Goal: Task Accomplishment & Management: Manage account settings

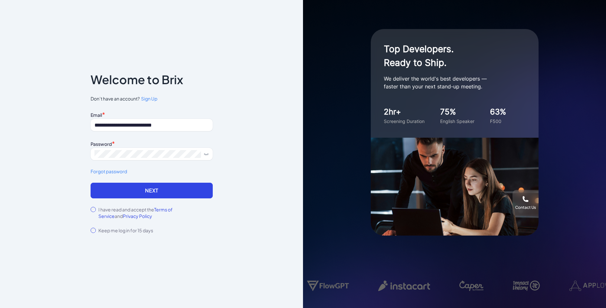
click at [148, 193] on button "Next" at bounding box center [152, 190] width 122 height 16
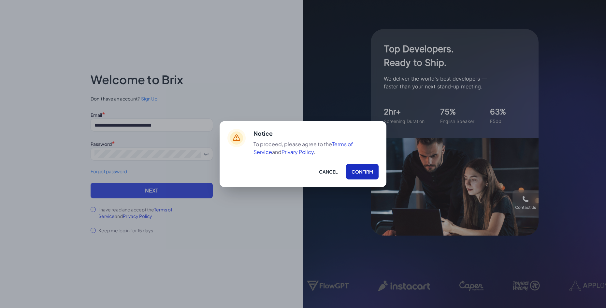
click at [359, 169] on button "Confirm" at bounding box center [362, 172] width 33 height 16
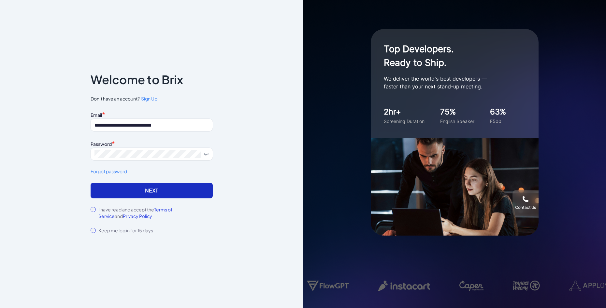
click at [156, 189] on button "Next" at bounding box center [152, 190] width 122 height 16
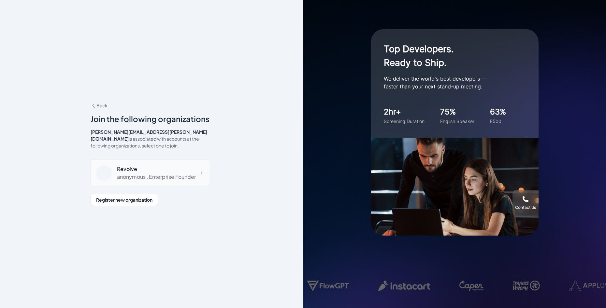
click at [164, 180] on div "anonymous , Enterprise Founder" at bounding box center [156, 177] width 79 height 8
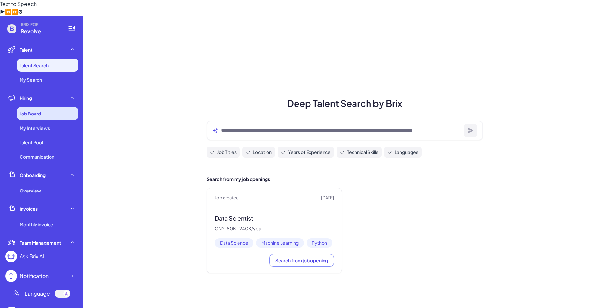
click at [29, 110] on span "Job Board" at bounding box center [31, 113] width 22 height 7
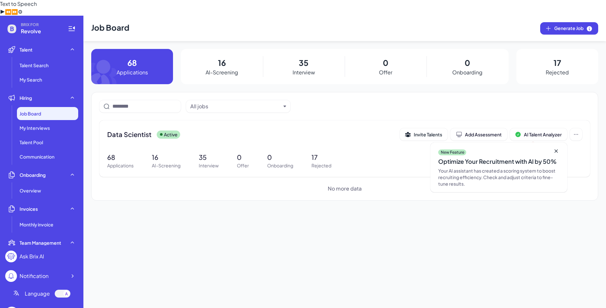
click at [148, 68] on p "Applications" at bounding box center [132, 72] width 31 height 8
click at [116, 152] on p "68" at bounding box center [120, 157] width 26 height 10
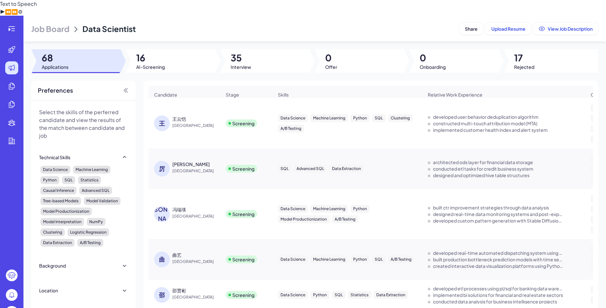
click at [390, 109] on div "Data Science Machine Learning Python SQL Clustering A/B Testing" at bounding box center [347, 123] width 149 height 29
click at [191, 122] on span "[GEOGRAPHIC_DATA]" at bounding box center [196, 125] width 49 height 7
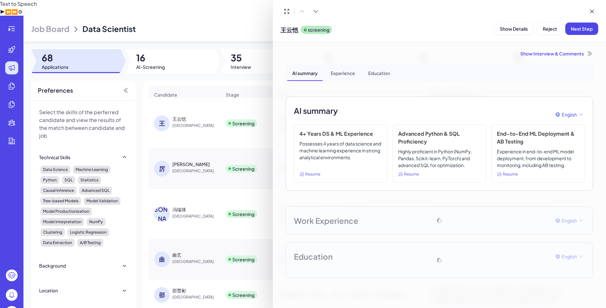
click at [336, 72] on div "Experience" at bounding box center [343, 73] width 35 height 16
click at [308, 75] on div "AI summary" at bounding box center [305, 73] width 36 height 16
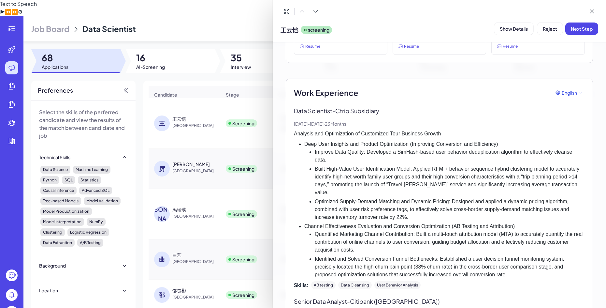
scroll to position [130, 0]
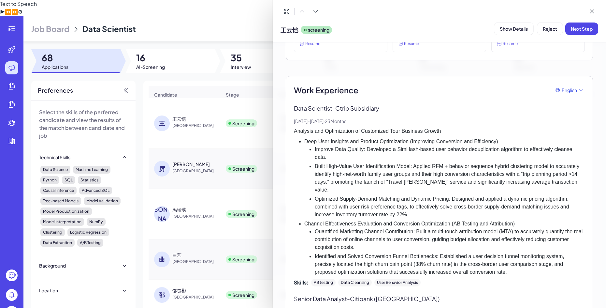
click at [412, 136] on div "Analysis and Optimization of Customized Tour Business Growth Deep User Insights…" at bounding box center [439, 201] width 291 height 149
click at [408, 124] on div "Data Scientist - Ctrip Subsidiary [DATE] - [DATE] · 23 Months Analysis and Opti…" at bounding box center [439, 195] width 291 height 182
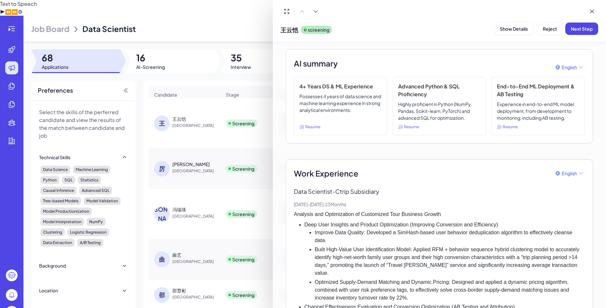
scroll to position [0, 0]
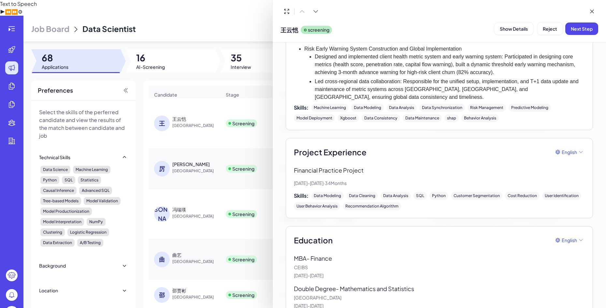
scroll to position [497, 0]
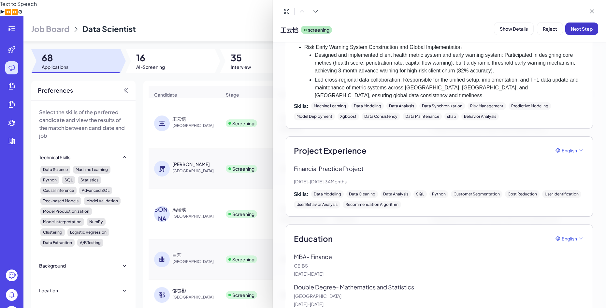
click at [587, 30] on span "Next Step" at bounding box center [582, 29] width 22 height 6
click at [559, 30] on span "Assign Interviewer" at bounding box center [544, 29] width 40 height 6
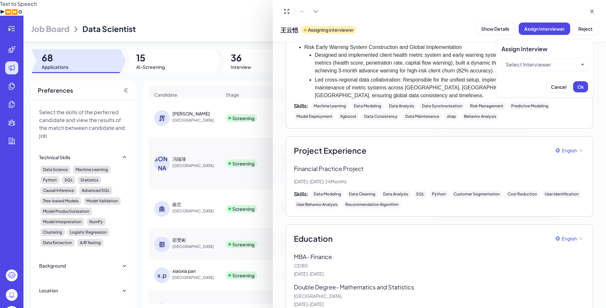
click at [559, 60] on div "Select Interviewer" at bounding box center [544, 64] width 87 height 12
click at [556, 63] on div "Select Interviewer" at bounding box center [542, 65] width 73 height 8
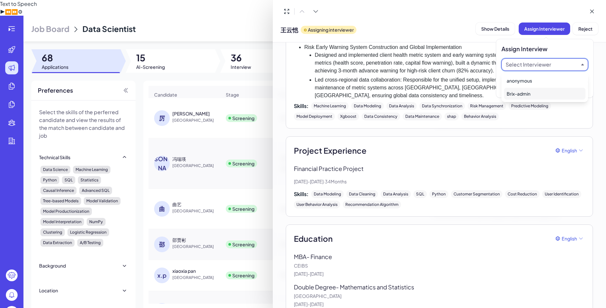
click at [523, 95] on div "Brix-admin" at bounding box center [544, 94] width 81 height 12
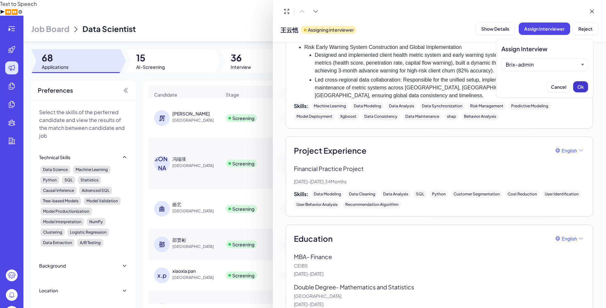
click at [579, 87] on span "Ok" at bounding box center [580, 87] width 7 height 6
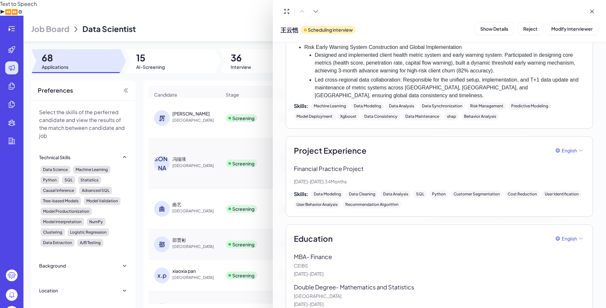
click at [210, 110] on div at bounding box center [303, 154] width 606 height 308
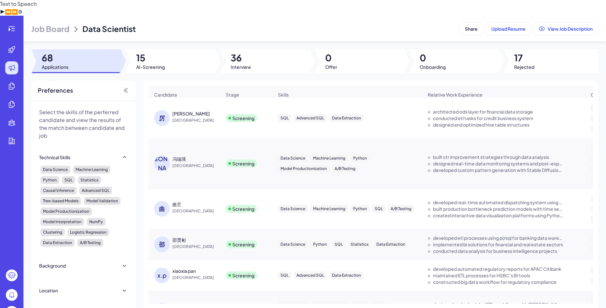
click at [211, 103] on div "Candidate Stage Skills Relative Work Experience Other Skills Background Highlig…" at bounding box center [371, 195] width 444 height 218
click at [211, 110] on div "[PERSON_NAME]" at bounding box center [196, 113] width 49 height 7
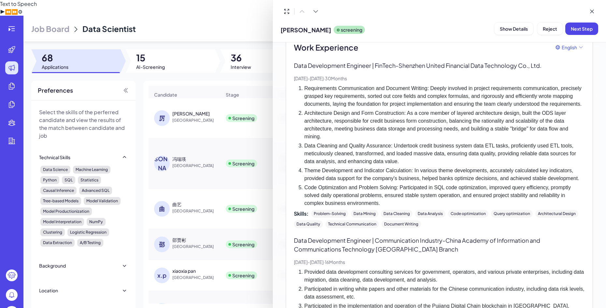
scroll to position [130, 0]
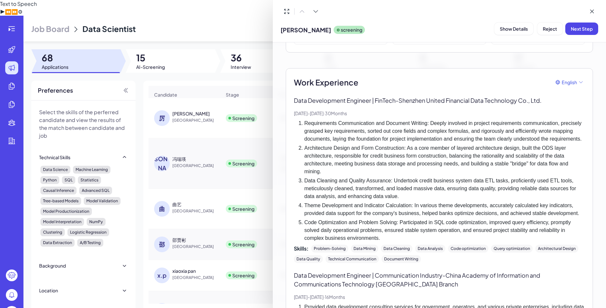
click at [435, 101] on p "Data Development Engineer | FinTech - [GEOGRAPHIC_DATA] United Financial Data T…" at bounding box center [439, 100] width 291 height 9
drag, startPoint x: 480, startPoint y: 146, endPoint x: 493, endPoint y: 167, distance: 24.4
click at [480, 151] on ol "Requirements Communication and Document Writing: Deeply involved in project req…" at bounding box center [439, 180] width 291 height 123
click at [493, 167] on li "Architecture Design and Form Construction: As a core member of layered architec…" at bounding box center [444, 159] width 281 height 31
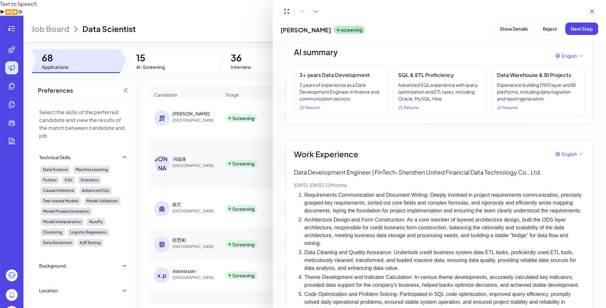
scroll to position [0, 0]
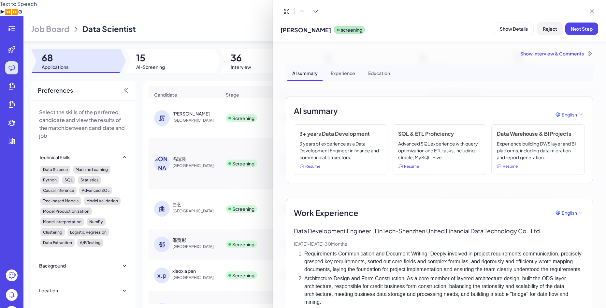
click at [556, 31] on span "Reject" at bounding box center [550, 29] width 14 height 6
click at [584, 71] on span "Ok" at bounding box center [586, 71] width 7 height 6
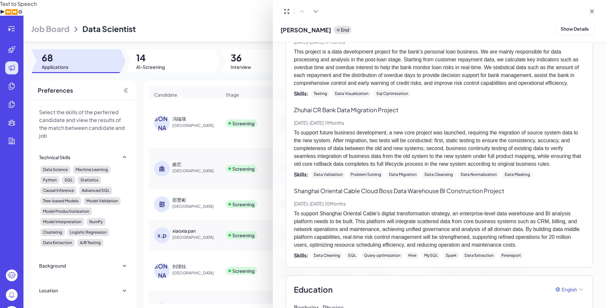
scroll to position [556, 0]
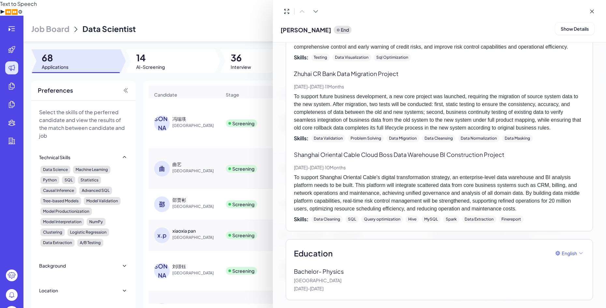
click at [196, 99] on div at bounding box center [303, 154] width 606 height 308
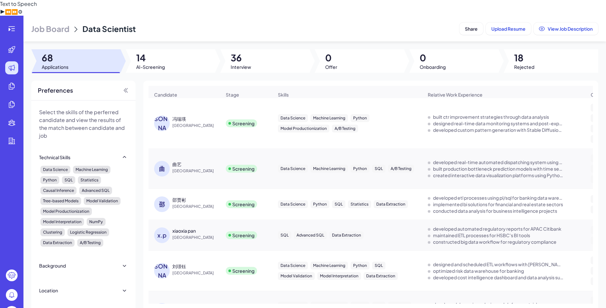
click at [201, 115] on div "冯瑞瑛" at bounding box center [196, 118] width 49 height 7
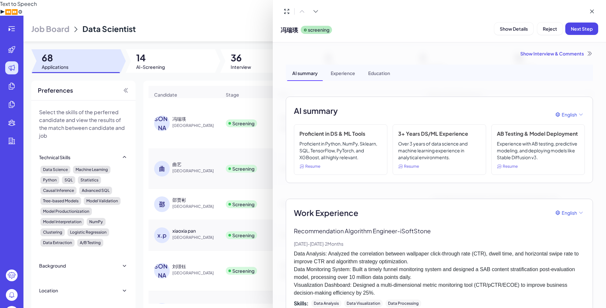
click at [206, 112] on div at bounding box center [303, 154] width 606 height 308
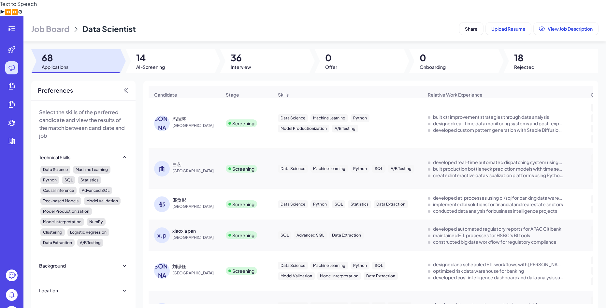
click at [199, 167] on span "[GEOGRAPHIC_DATA]" at bounding box center [196, 170] width 49 height 7
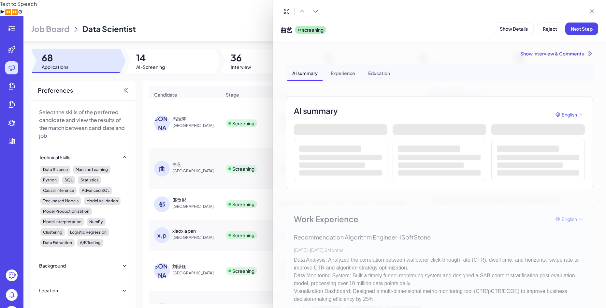
click at [204, 89] on div at bounding box center [303, 154] width 606 height 308
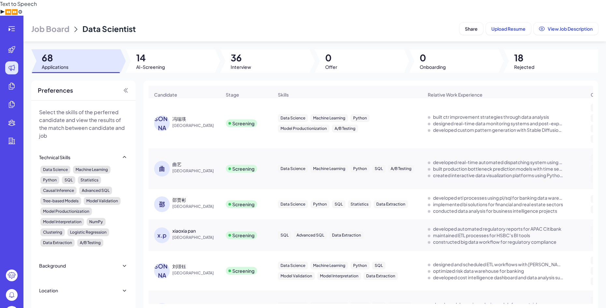
click at [189, 122] on span "[GEOGRAPHIC_DATA]" at bounding box center [196, 125] width 49 height 7
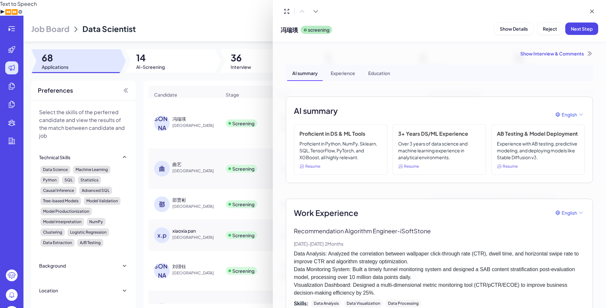
click at [190, 185] on div at bounding box center [303, 154] width 606 height 308
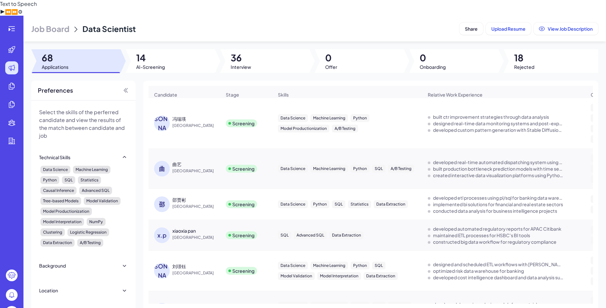
click at [185, 203] on span "[GEOGRAPHIC_DATA]" at bounding box center [196, 206] width 49 height 7
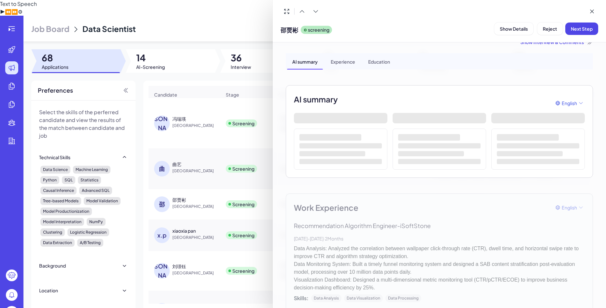
scroll to position [0, 0]
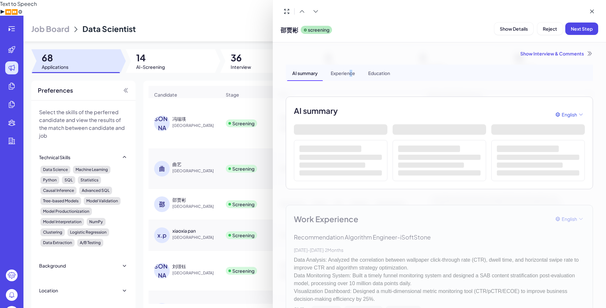
click at [351, 72] on div "Experience" at bounding box center [343, 73] width 35 height 16
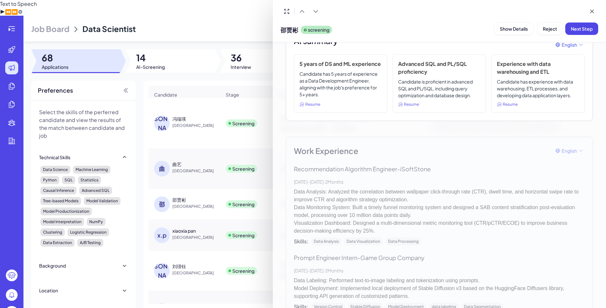
scroll to position [66, 0]
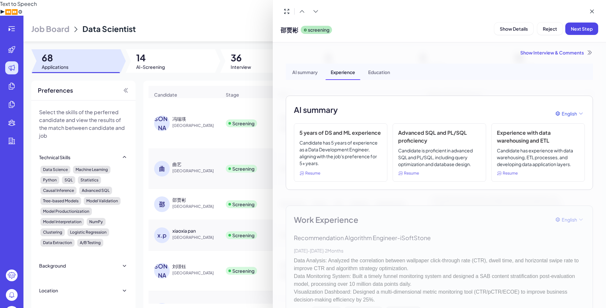
click at [299, 77] on div "AI summary" at bounding box center [305, 72] width 36 height 16
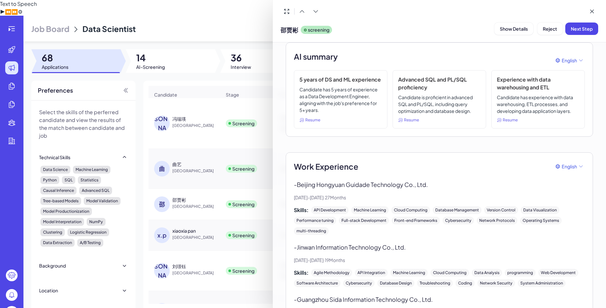
click at [192, 110] on div at bounding box center [303, 154] width 606 height 308
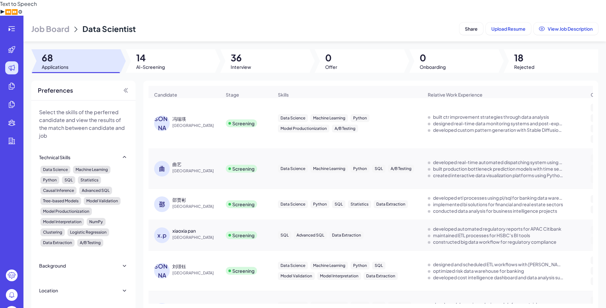
click at [219, 115] on div "冯瑞瑛" at bounding box center [196, 118] width 49 height 7
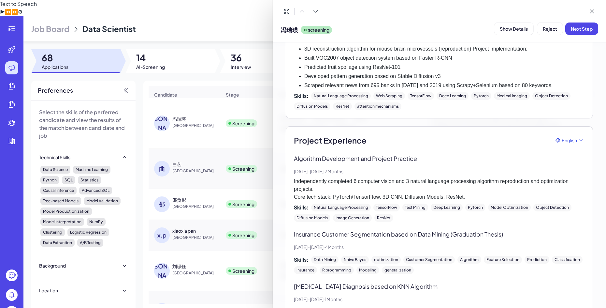
scroll to position [883, 0]
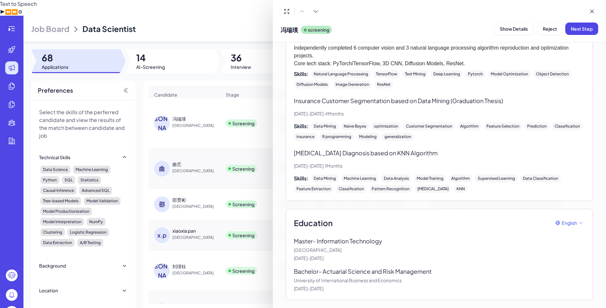
drag, startPoint x: 577, startPoint y: 33, endPoint x: 518, endPoint y: 130, distance: 113.6
click at [518, 130] on div "[PERSON_NAME] Show Details Reject Next Step Show Interview & Comments AI summar…" at bounding box center [439, 154] width 333 height 308
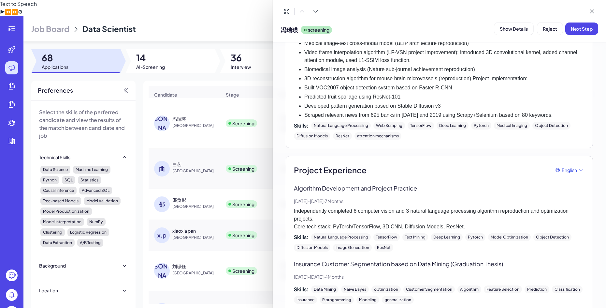
scroll to position [589, 0]
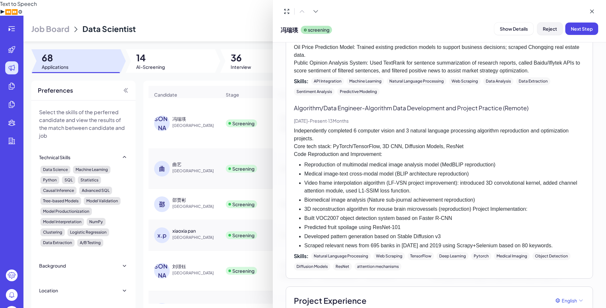
click at [563, 29] on button "Reject" at bounding box center [549, 28] width 25 height 12
drag, startPoint x: 563, startPoint y: 29, endPoint x: 578, endPoint y: 39, distance: 17.9
click at [578, 39] on body "Job Board Data Scientist Share Upload Resume View Job Description 68 Applicatio…" at bounding box center [303, 170] width 606 height 308
click at [580, 28] on span "Next Step" at bounding box center [582, 29] width 22 height 6
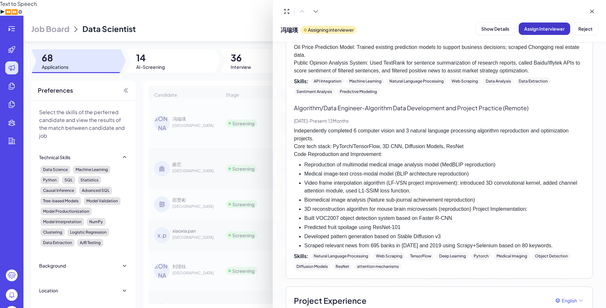
click at [535, 30] on span "Assign Interviewer" at bounding box center [544, 29] width 40 height 6
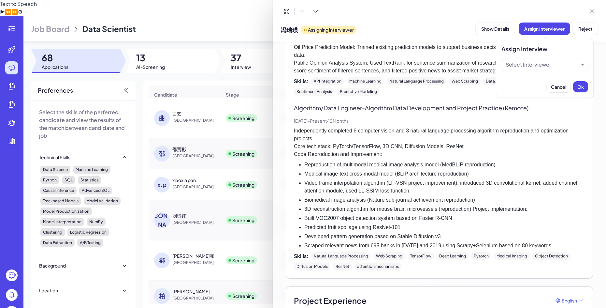
click at [553, 59] on div "Select Interviewer" at bounding box center [544, 64] width 87 height 12
click at [553, 61] on div "Select Interviewer" at bounding box center [542, 65] width 73 height 8
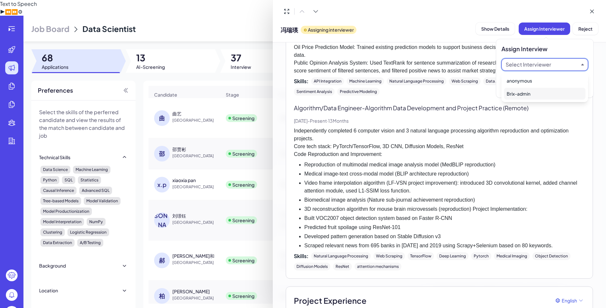
click at [521, 91] on div "Brix-admin" at bounding box center [544, 94] width 81 height 12
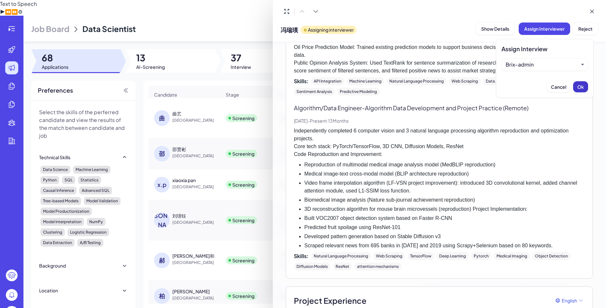
click at [573, 85] on button "Ok" at bounding box center [580, 86] width 15 height 11
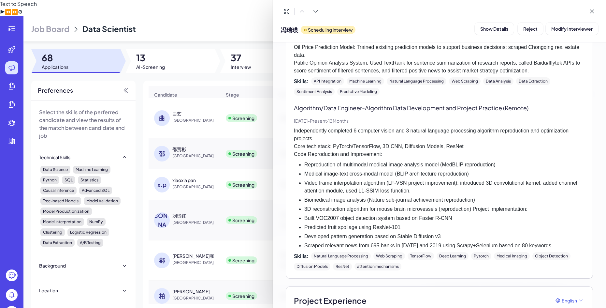
click at [201, 103] on div at bounding box center [303, 154] width 606 height 308
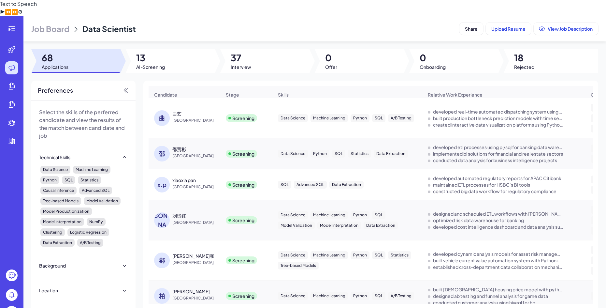
click at [195, 112] on div "曲 曲艺 China" at bounding box center [187, 118] width 67 height 16
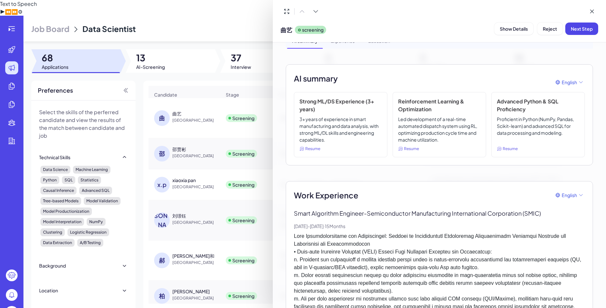
scroll to position [33, 0]
click at [192, 100] on div at bounding box center [303, 154] width 606 height 308
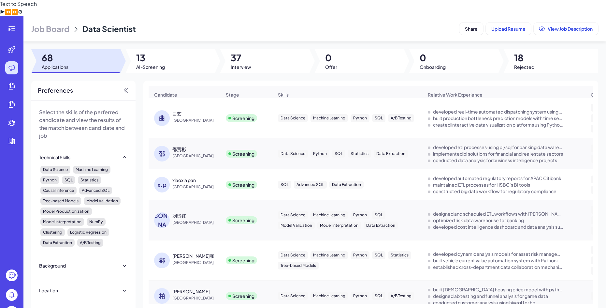
click at [194, 110] on div "曲艺" at bounding box center [196, 113] width 49 height 7
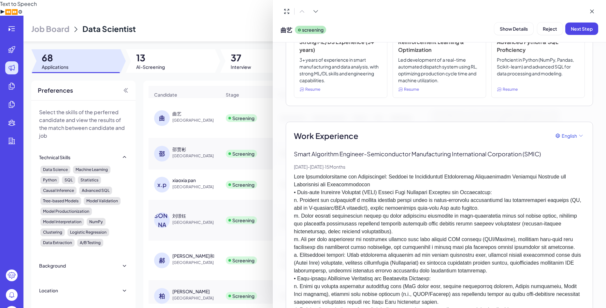
scroll to position [0, 0]
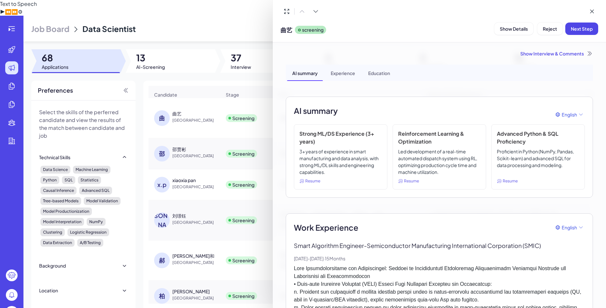
click at [342, 73] on div "Experience" at bounding box center [343, 73] width 35 height 16
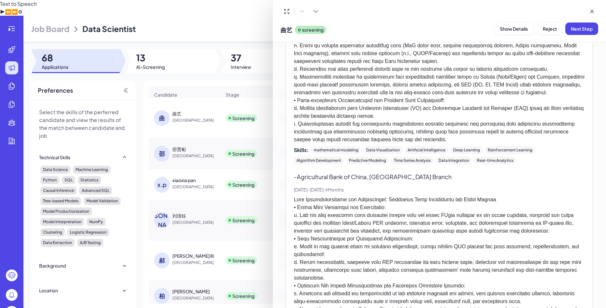
scroll to position [334, 0]
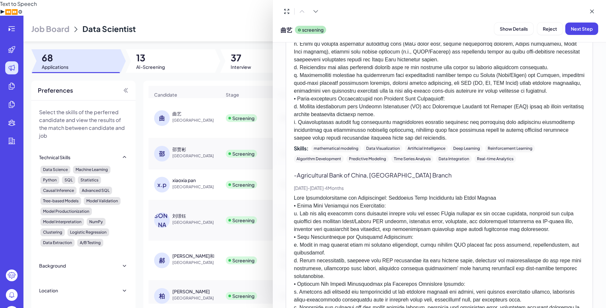
click at [392, 116] on p at bounding box center [439, 36] width 291 height 211
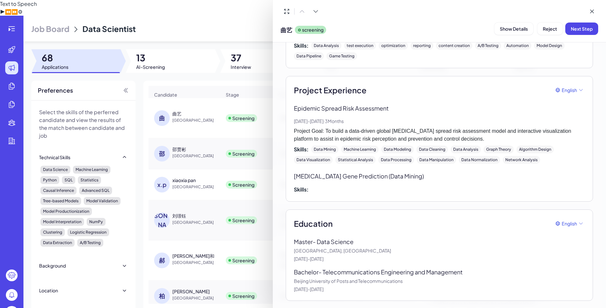
scroll to position [776, 0]
click at [574, 29] on span "Next Step" at bounding box center [582, 29] width 22 height 6
click at [538, 31] on span "Assign Interviewer" at bounding box center [544, 29] width 40 height 6
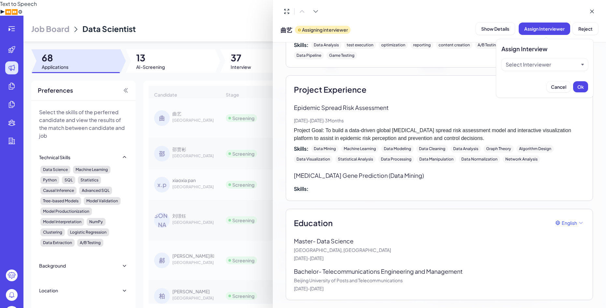
click at [527, 70] on div "Select Interviewer" at bounding box center [544, 64] width 87 height 12
click at [530, 63] on div "Select Interviewer" at bounding box center [529, 65] width 46 height 8
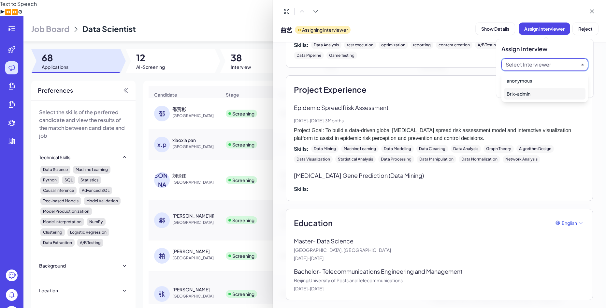
click at [521, 93] on div "Brix-admin" at bounding box center [544, 94] width 81 height 12
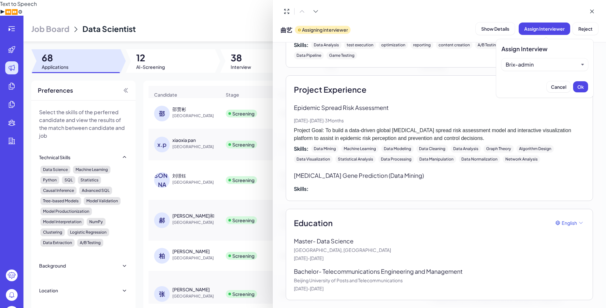
click at [578, 84] on button "Ok" at bounding box center [580, 86] width 15 height 11
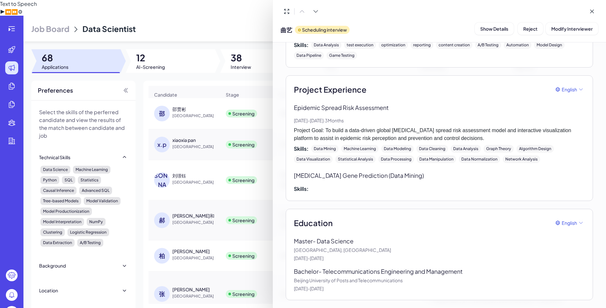
click at [215, 104] on div at bounding box center [303, 154] width 606 height 308
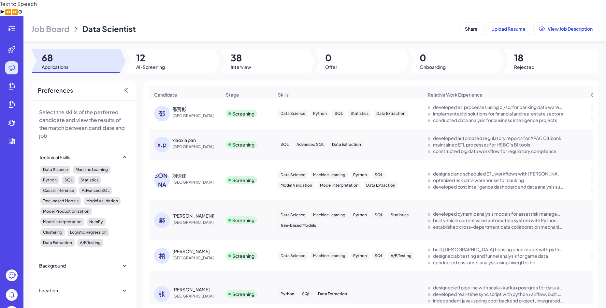
click at [215, 112] on span "[GEOGRAPHIC_DATA]" at bounding box center [196, 115] width 49 height 7
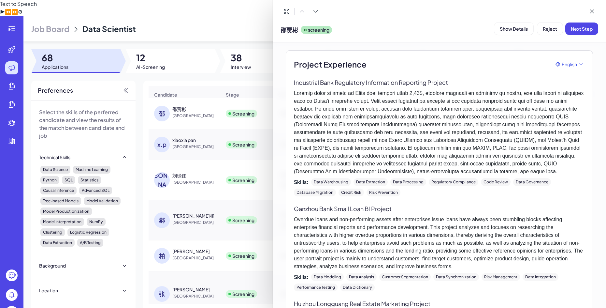
scroll to position [163, 0]
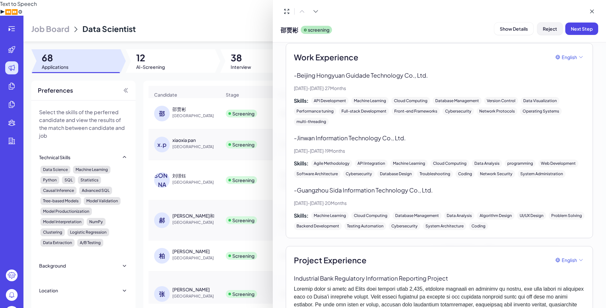
click at [549, 29] on span "Reject" at bounding box center [550, 29] width 14 height 6
click at [580, 69] on button "Ok" at bounding box center [585, 70] width 15 height 11
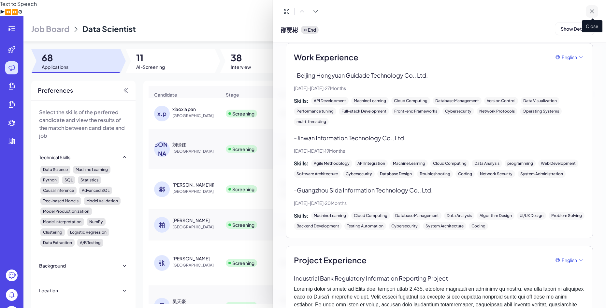
click at [593, 10] on icon at bounding box center [592, 11] width 7 height 7
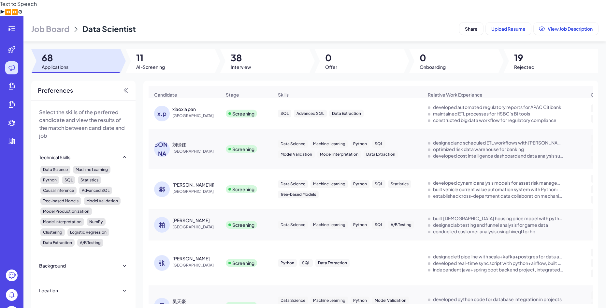
click at [207, 112] on span "[GEOGRAPHIC_DATA]" at bounding box center [196, 115] width 49 height 7
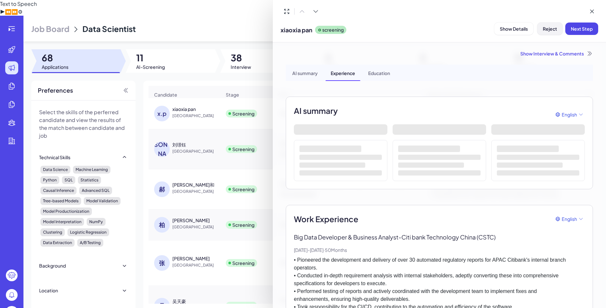
click at [549, 29] on span "Reject" at bounding box center [550, 29] width 14 height 6
click at [583, 71] on span "Ok" at bounding box center [586, 71] width 7 height 6
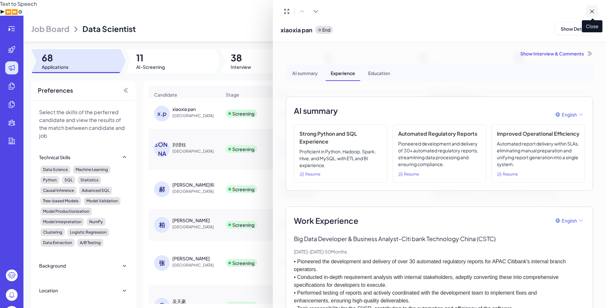
click at [589, 14] on icon at bounding box center [592, 11] width 7 height 7
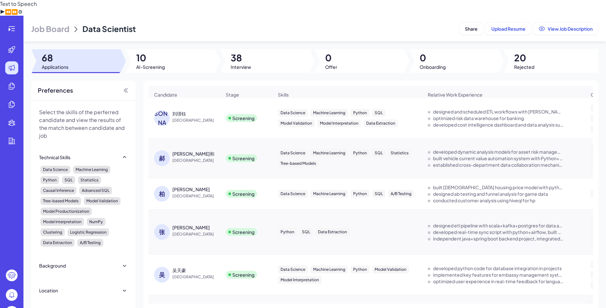
click at [198, 117] on span "[GEOGRAPHIC_DATA]" at bounding box center [196, 120] width 49 height 7
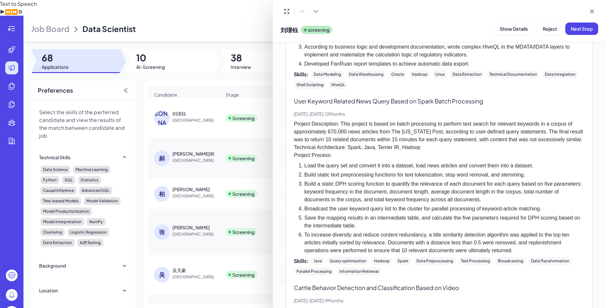
scroll to position [717, 0]
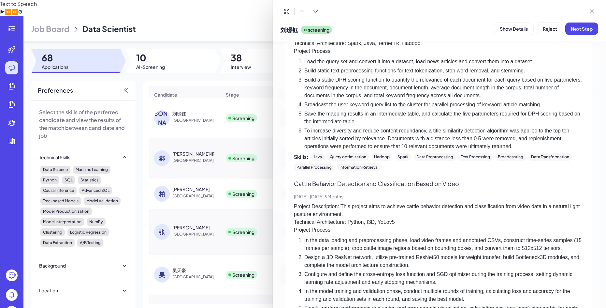
click at [191, 100] on div at bounding box center [303, 154] width 606 height 308
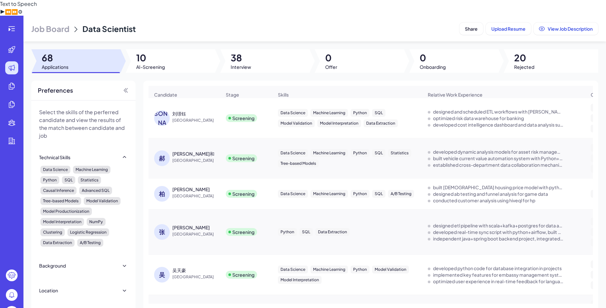
click at [197, 110] on div "刘璟钰" at bounding box center [196, 113] width 49 height 7
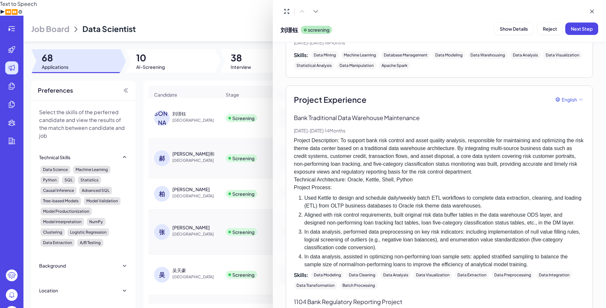
scroll to position [260, 0]
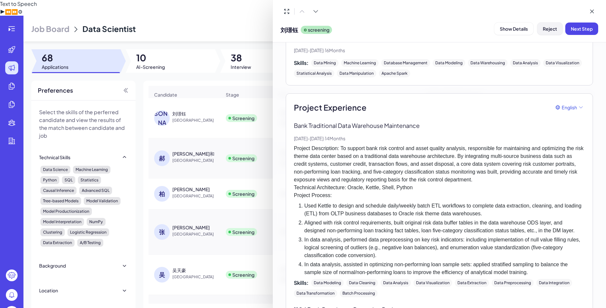
click at [549, 30] on span "Reject" at bounding box center [550, 29] width 14 height 6
click at [587, 67] on button "Ok" at bounding box center [585, 70] width 15 height 11
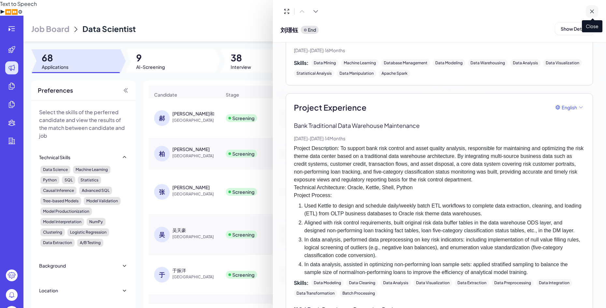
click at [594, 10] on icon at bounding box center [592, 11] width 7 height 7
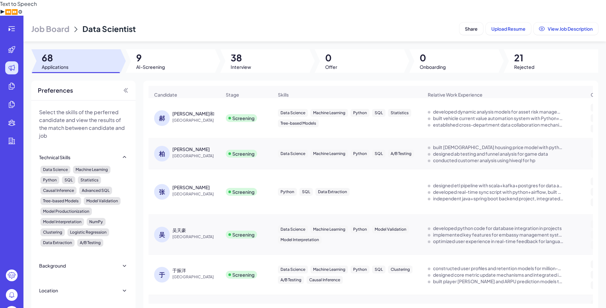
click at [200, 117] on span "[GEOGRAPHIC_DATA]" at bounding box center [196, 120] width 49 height 7
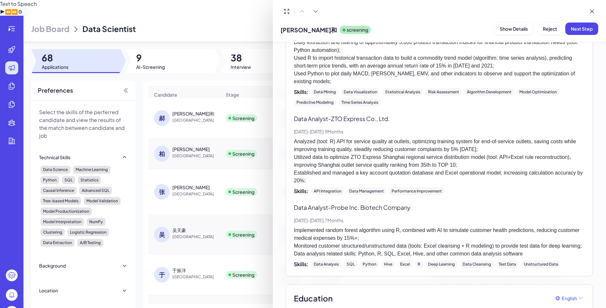
scroll to position [448, 0]
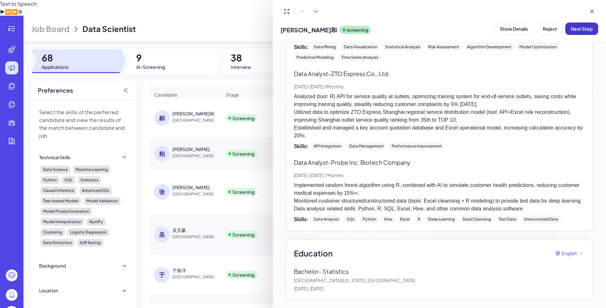
click at [572, 33] on button "Next Step" at bounding box center [581, 28] width 33 height 12
click at [535, 25] on button "Assign Interviewer" at bounding box center [544, 28] width 51 height 12
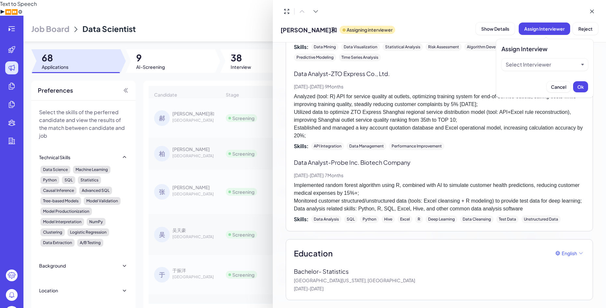
click at [521, 65] on div "Select Interviewer" at bounding box center [529, 65] width 46 height 8
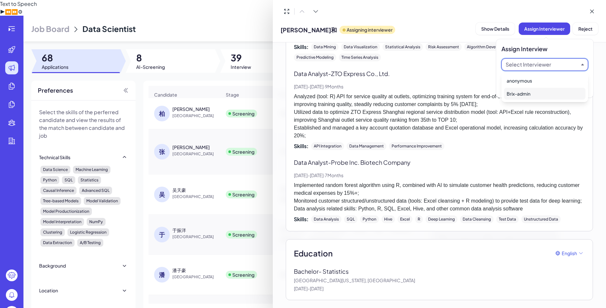
click at [521, 94] on div "Brix-admin" at bounding box center [544, 94] width 81 height 12
click at [575, 86] on button "Ok" at bounding box center [580, 86] width 15 height 11
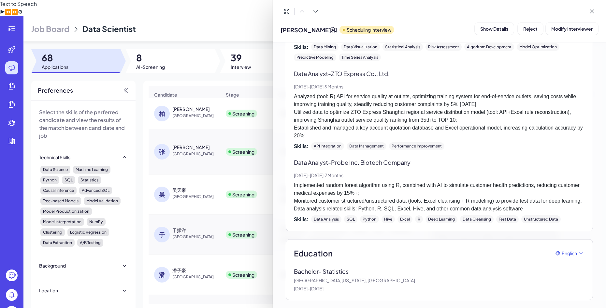
click at [210, 106] on div at bounding box center [303, 154] width 606 height 308
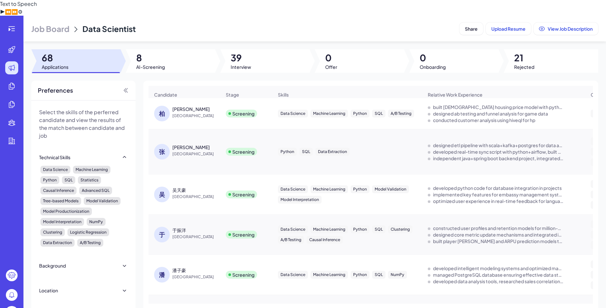
click at [209, 106] on div "[PERSON_NAME]" at bounding box center [196, 109] width 49 height 7
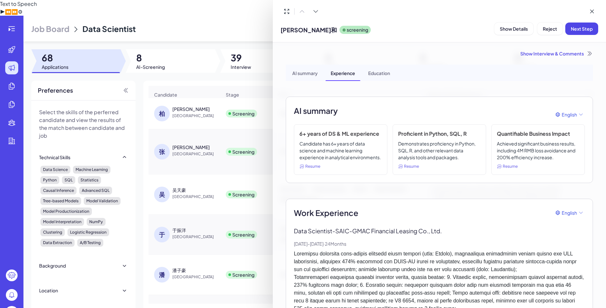
click at [209, 98] on div at bounding box center [303, 154] width 606 height 308
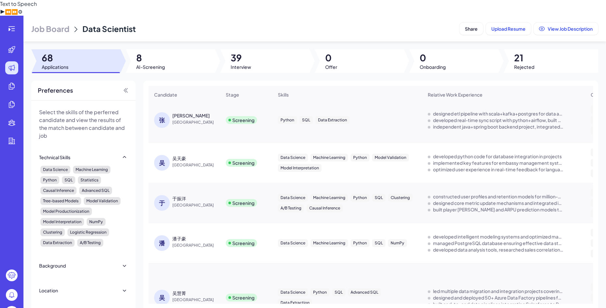
scroll to position [0, 0]
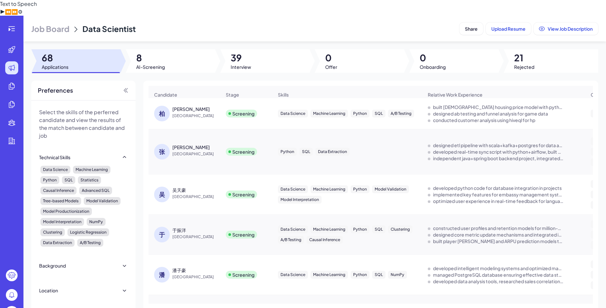
click at [215, 112] on span "[GEOGRAPHIC_DATA]" at bounding box center [196, 115] width 49 height 7
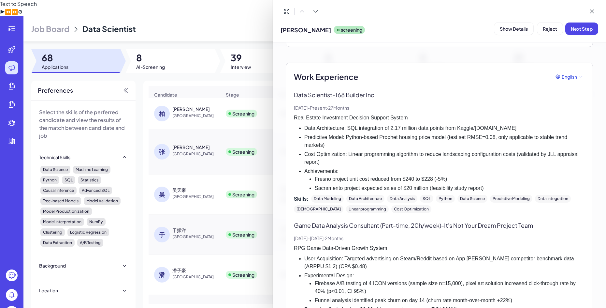
scroll to position [379, 0]
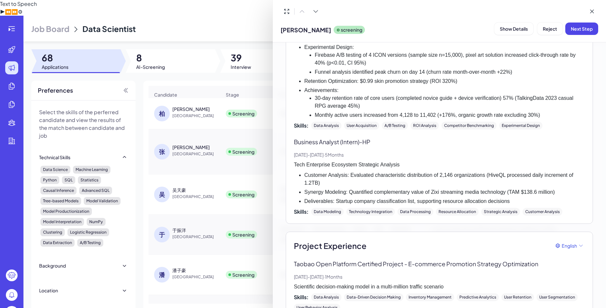
click at [213, 133] on div at bounding box center [303, 154] width 606 height 308
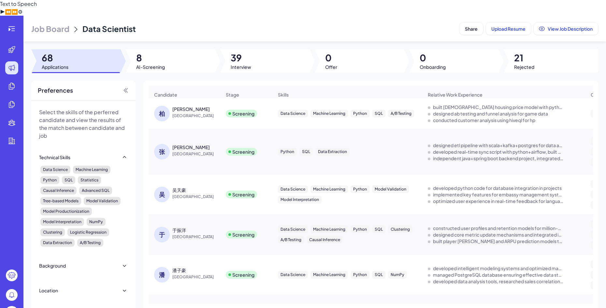
click at [208, 144] on div "[PERSON_NAME]" at bounding box center [196, 147] width 49 height 7
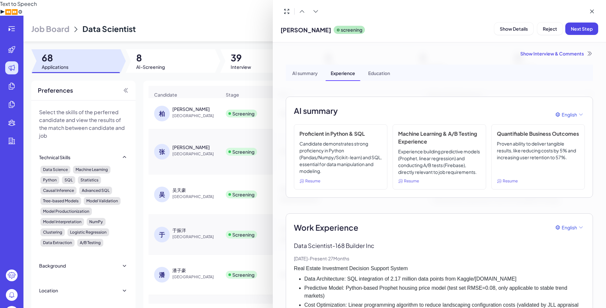
click at [212, 137] on div at bounding box center [303, 154] width 606 height 308
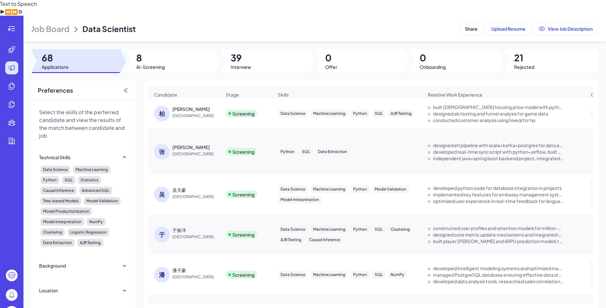
click at [212, 144] on div "[PERSON_NAME]" at bounding box center [196, 147] width 49 height 7
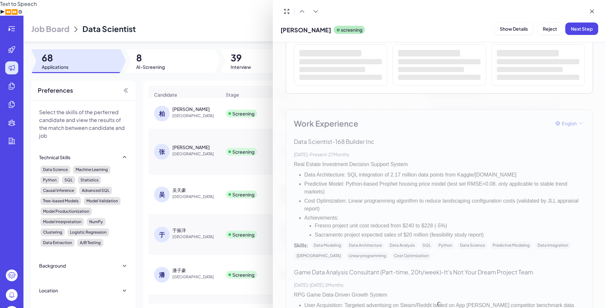
scroll to position [163, 0]
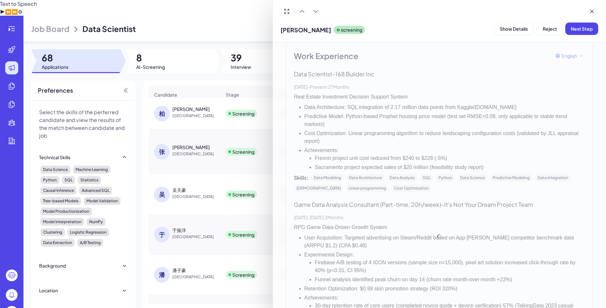
click at [215, 134] on div at bounding box center [303, 154] width 606 height 308
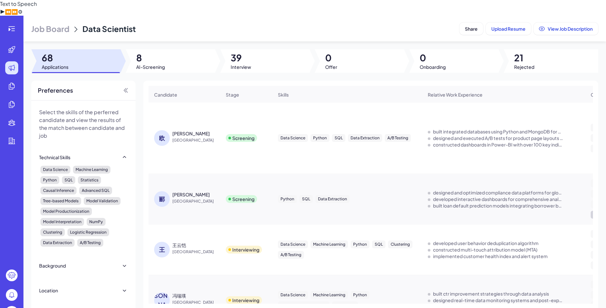
scroll to position [261, 0]
click at [201, 191] on div "[PERSON_NAME]" at bounding box center [196, 194] width 49 height 7
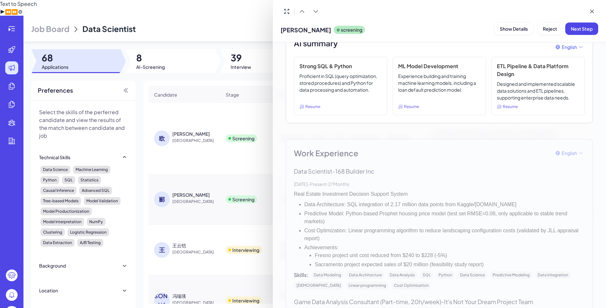
scroll to position [0, 0]
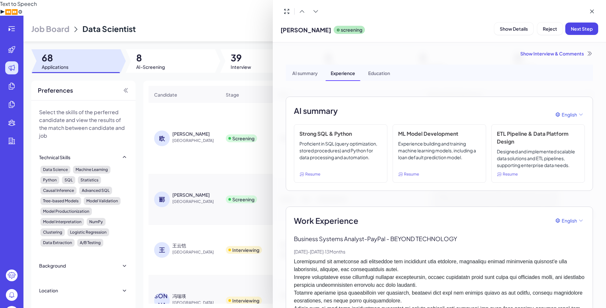
click at [417, 38] on div "[PERSON_NAME] screening Show Details Reject Next Step" at bounding box center [439, 21] width 333 height 42
click at [550, 31] on span "Reject" at bounding box center [550, 29] width 14 height 6
click at [581, 70] on button "Ok" at bounding box center [585, 70] width 15 height 11
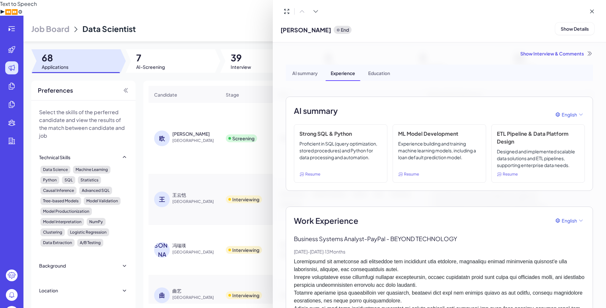
click at [204, 131] on div at bounding box center [303, 154] width 606 height 308
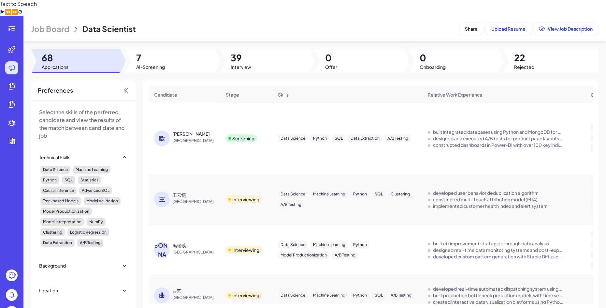
click at [206, 137] on span "[GEOGRAPHIC_DATA]" at bounding box center [196, 140] width 49 height 7
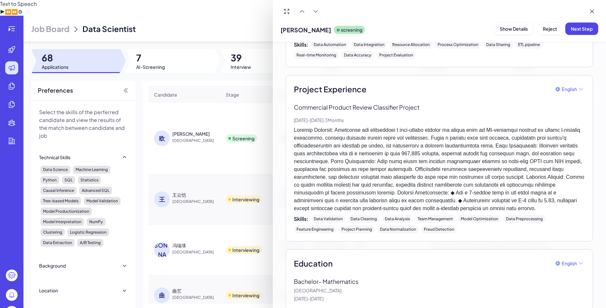
scroll to position [749, 0]
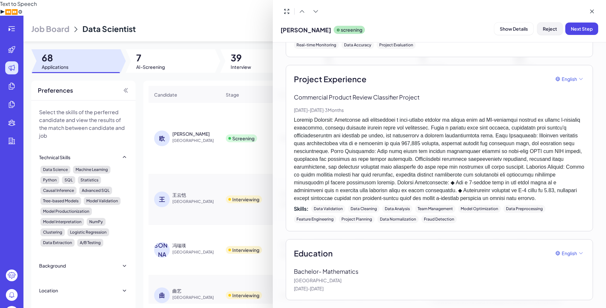
click at [546, 29] on span "Reject" at bounding box center [550, 29] width 14 height 6
click at [584, 72] on span "Ok" at bounding box center [586, 71] width 7 height 6
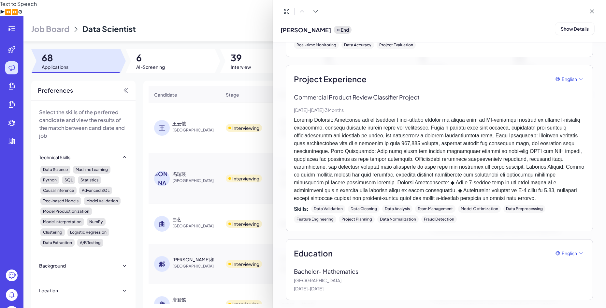
click at [218, 125] on div at bounding box center [303, 154] width 606 height 308
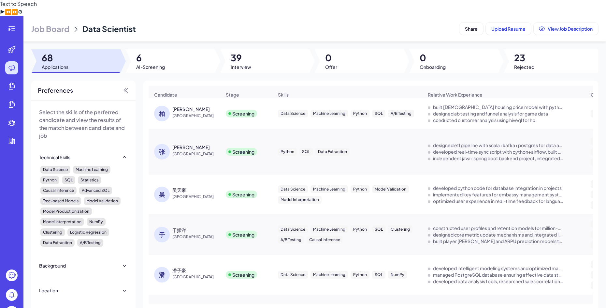
scroll to position [130, 0]
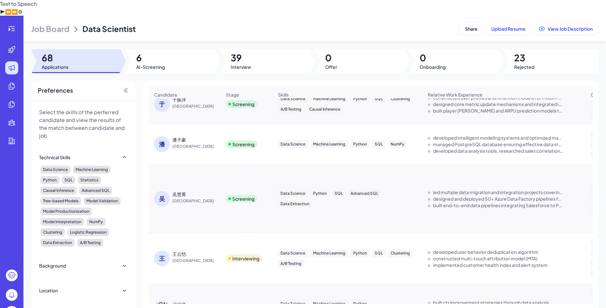
click at [208, 197] on span "[GEOGRAPHIC_DATA]" at bounding box center [196, 200] width 49 height 7
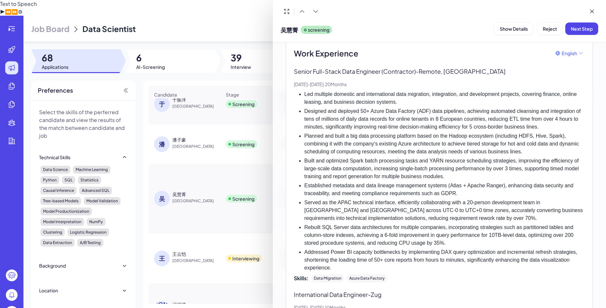
scroll to position [0, 0]
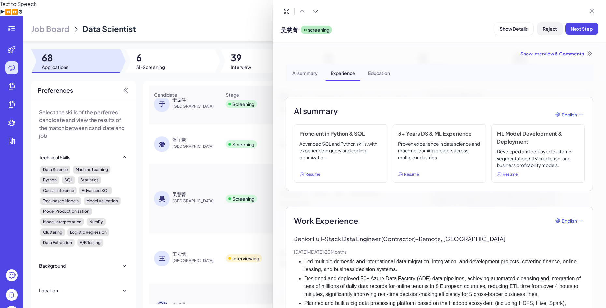
click at [552, 29] on span "Reject" at bounding box center [550, 29] width 14 height 6
click at [583, 68] on span "Ok" at bounding box center [586, 71] width 7 height 6
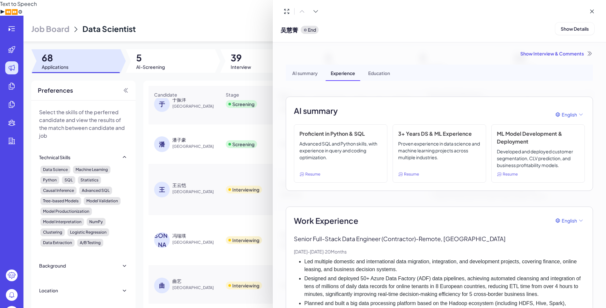
click at [200, 134] on div at bounding box center [303, 154] width 606 height 308
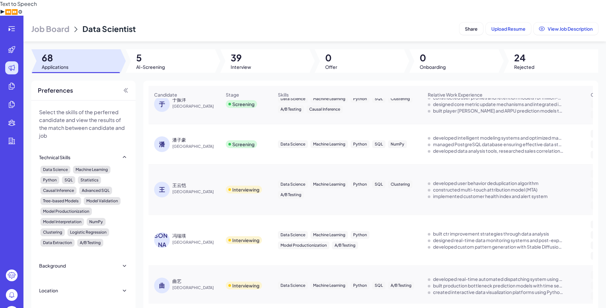
click at [203, 136] on div "潘子豪" at bounding box center [196, 139] width 49 height 7
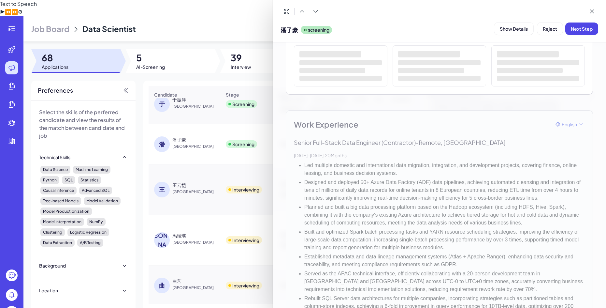
scroll to position [98, 0]
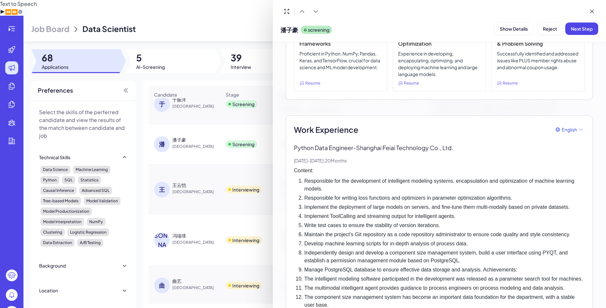
click at [402, 133] on div "Work Experience English" at bounding box center [439, 129] width 291 height 12
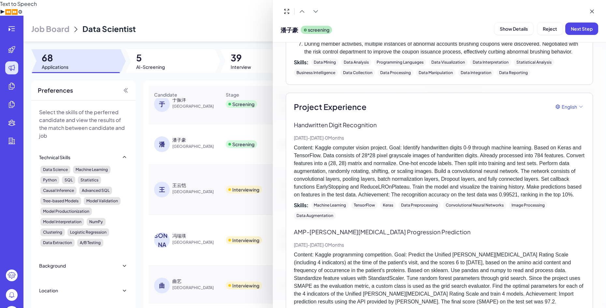
scroll to position [695, 0]
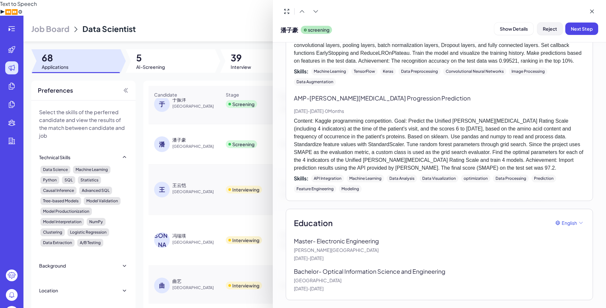
click at [553, 31] on span "Reject" at bounding box center [550, 29] width 14 height 6
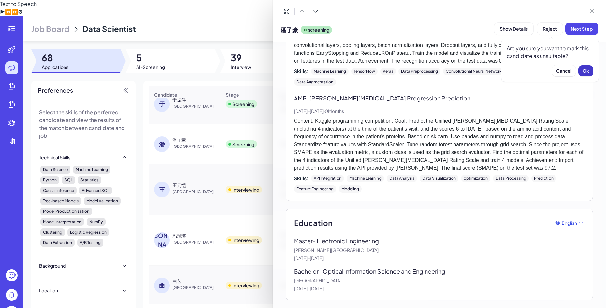
click at [589, 71] on span "Ok" at bounding box center [586, 71] width 7 height 6
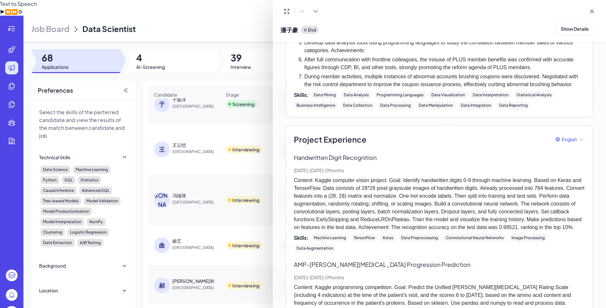
scroll to position [619, 0]
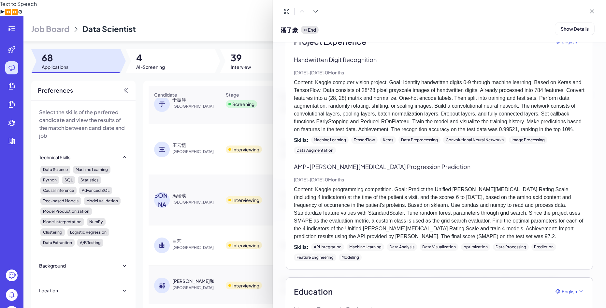
click at [222, 107] on div at bounding box center [303, 154] width 606 height 308
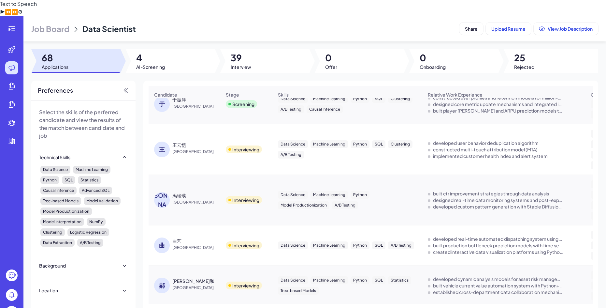
click at [210, 101] on div "于 于振洋 [GEOGRAPHIC_DATA]" at bounding box center [184, 104] width 71 height 26
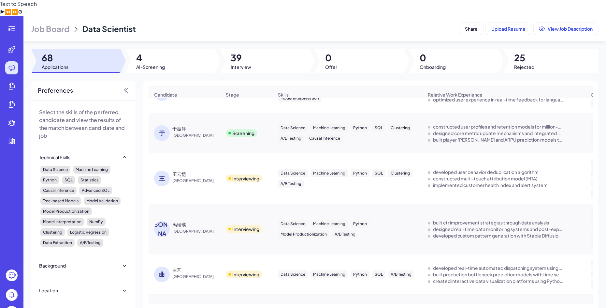
scroll to position [65, 0]
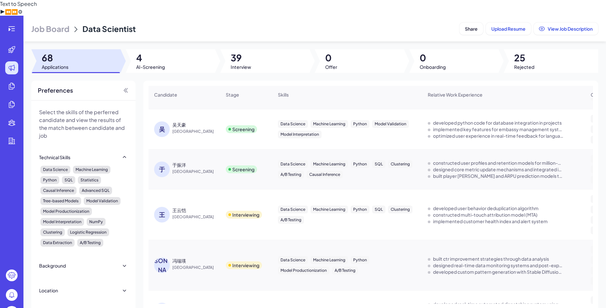
click at [181, 168] on span "[GEOGRAPHIC_DATA]" at bounding box center [196, 171] width 49 height 7
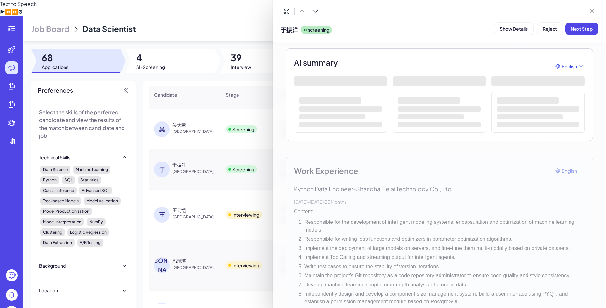
scroll to position [130, 0]
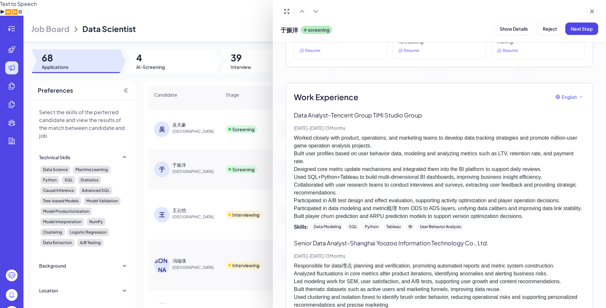
click at [458, 137] on p "Worked closely with product, operations, and marketing teams to develop data tr…" at bounding box center [439, 177] width 291 height 86
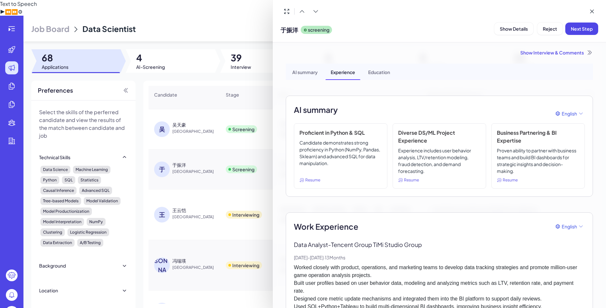
scroll to position [0, 0]
click at [307, 184] on div "Proficient in Python & SQL Candidate demonstrates strong proficiency in Python …" at bounding box center [341, 156] width 94 height 65
click at [308, 182] on span "Resume" at bounding box center [312, 181] width 15 height 6
click at [311, 177] on div "Proficient in Python & SQL Candidate demonstrates strong proficiency in Python …" at bounding box center [341, 156] width 94 height 65
click at [311, 181] on span "Resume" at bounding box center [312, 181] width 15 height 6
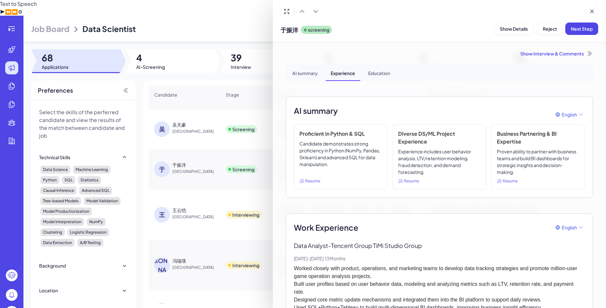
click at [298, 181] on div "Proficient in Python & SQL Candidate demonstrates strong proficiency in Python …" at bounding box center [341, 156] width 94 height 65
click at [305, 181] on div "Resume" at bounding box center [340, 181] width 82 height 6
click at [324, 181] on div "Resume" at bounding box center [340, 181] width 82 height 6
drag, startPoint x: 318, startPoint y: 182, endPoint x: 310, endPoint y: 182, distance: 8.1
click at [310, 182] on span "Resume" at bounding box center [312, 181] width 15 height 6
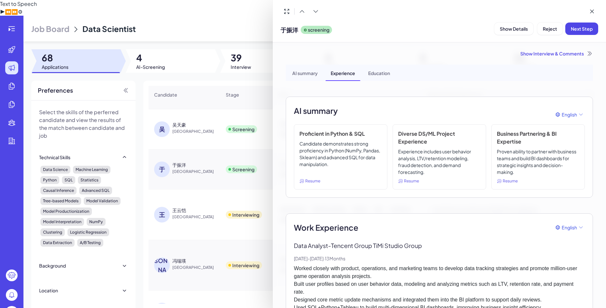
click at [350, 180] on div "Resume" at bounding box center [340, 181] width 82 height 6
click at [582, 27] on span "Next Step" at bounding box center [582, 29] width 22 height 6
click at [544, 29] on span "Assign Interviewer" at bounding box center [544, 29] width 40 height 6
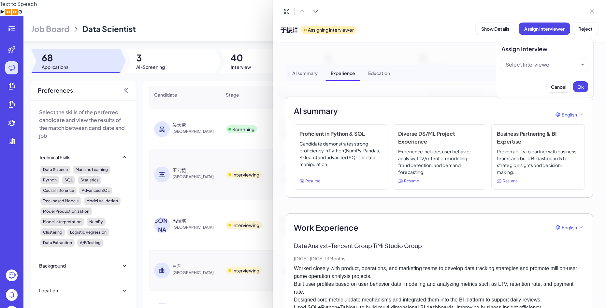
click at [523, 69] on div "Select Interviewer" at bounding box center [544, 64] width 87 height 12
click at [532, 67] on div "Select Interviewer" at bounding box center [529, 65] width 46 height 8
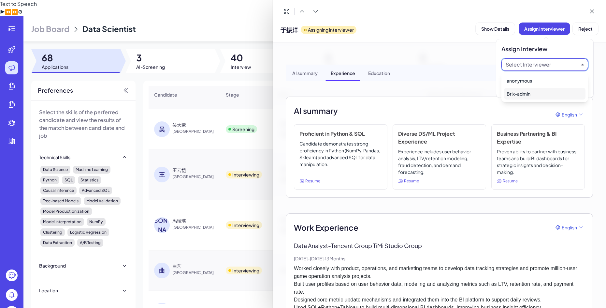
click at [523, 94] on div "Brix-admin" at bounding box center [544, 94] width 81 height 12
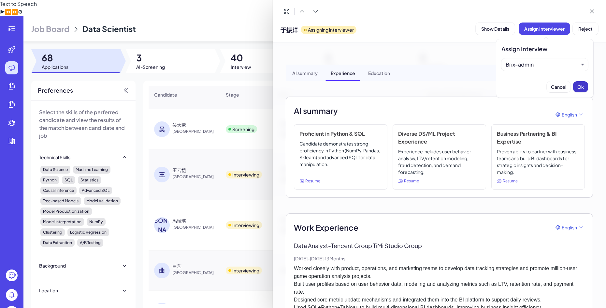
click at [578, 88] on span "Ok" at bounding box center [580, 87] width 7 height 6
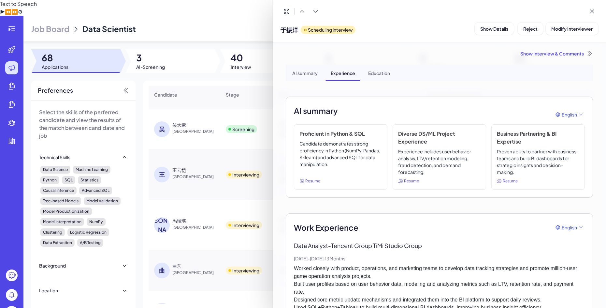
click at [213, 108] on div at bounding box center [303, 154] width 606 height 308
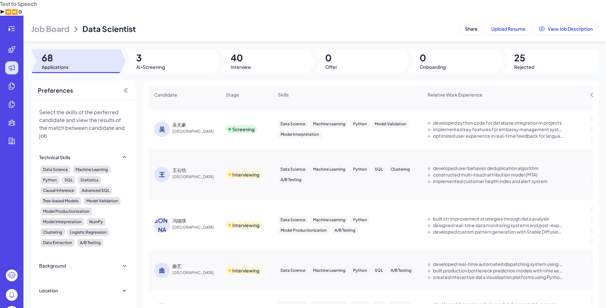
click at [207, 128] on span "[GEOGRAPHIC_DATA]" at bounding box center [196, 131] width 49 height 7
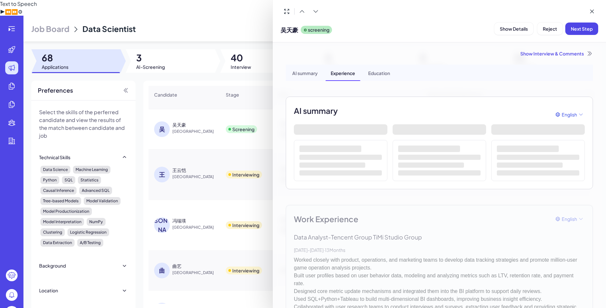
click at [206, 125] on div at bounding box center [303, 154] width 606 height 308
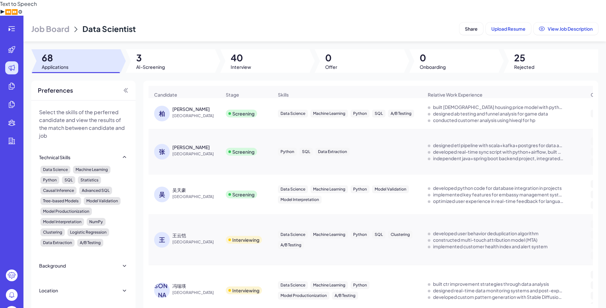
click at [203, 151] on span "[GEOGRAPHIC_DATA]" at bounding box center [196, 154] width 49 height 7
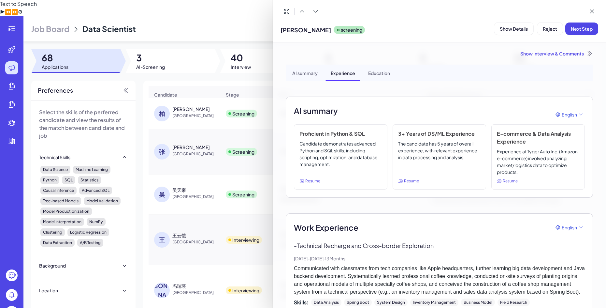
click at [202, 153] on div at bounding box center [303, 154] width 606 height 308
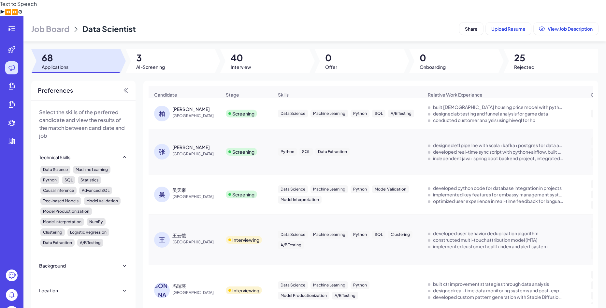
click at [209, 193] on span "[GEOGRAPHIC_DATA]" at bounding box center [196, 196] width 49 height 7
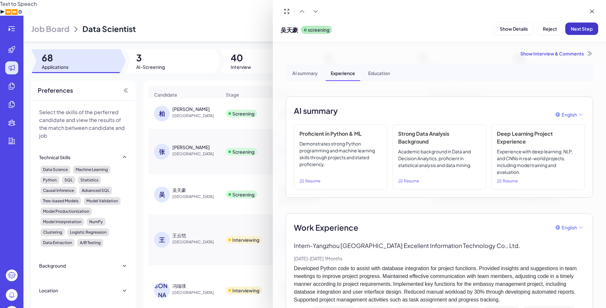
click at [593, 31] on button "Next Step" at bounding box center [581, 28] width 33 height 12
click at [556, 27] on span "Assign Interviewer" at bounding box center [544, 29] width 40 height 6
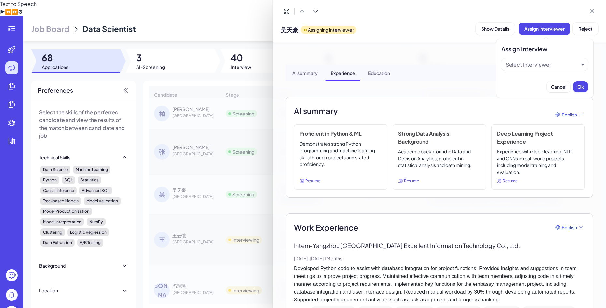
click at [542, 64] on div "Select Interviewer" at bounding box center [529, 65] width 46 height 8
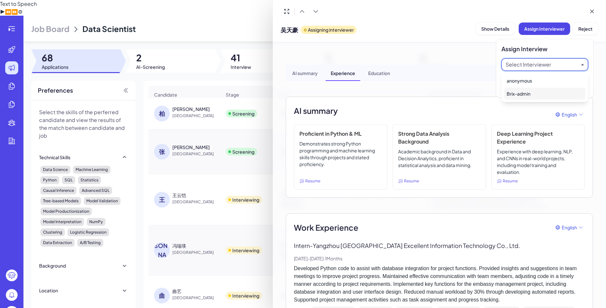
click at [532, 94] on div "Brix-admin" at bounding box center [544, 94] width 81 height 12
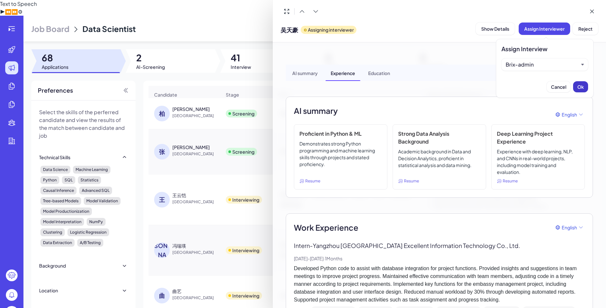
click at [573, 85] on button "Ok" at bounding box center [580, 86] width 15 height 11
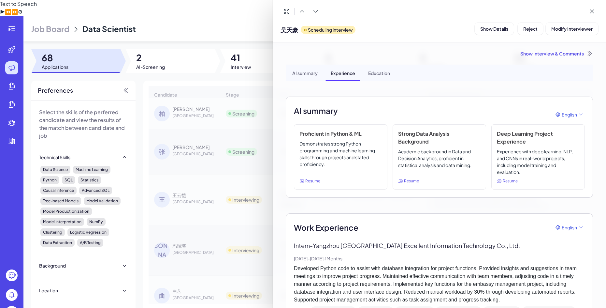
click at [189, 102] on div at bounding box center [303, 154] width 606 height 308
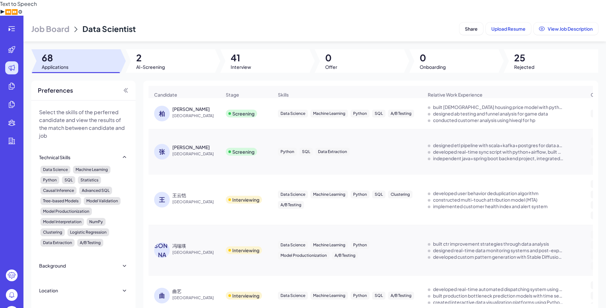
click at [194, 112] on span "[GEOGRAPHIC_DATA]" at bounding box center [196, 115] width 49 height 7
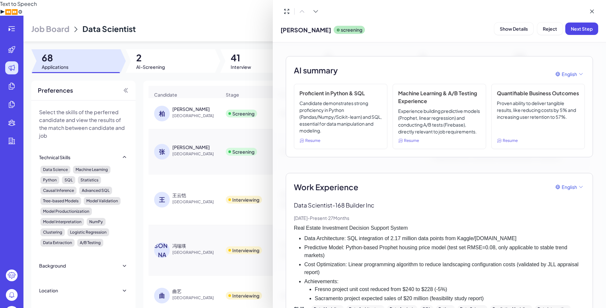
scroll to position [98, 0]
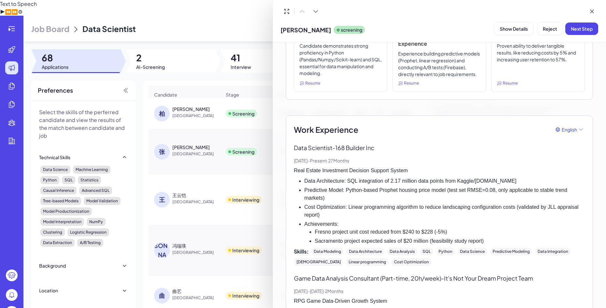
click at [221, 94] on div at bounding box center [303, 154] width 606 height 308
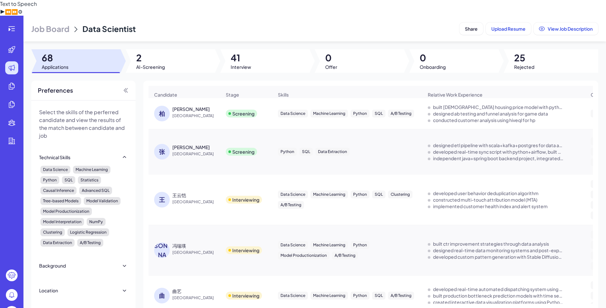
click at [210, 112] on span "[GEOGRAPHIC_DATA]" at bounding box center [196, 115] width 49 height 7
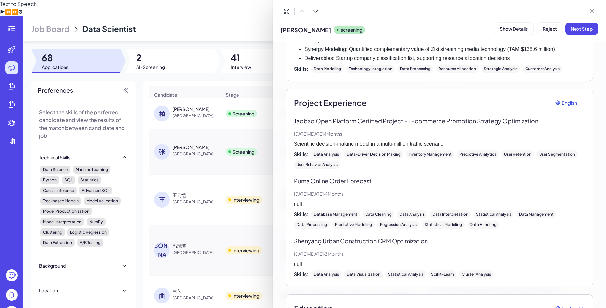
scroll to position [607, 0]
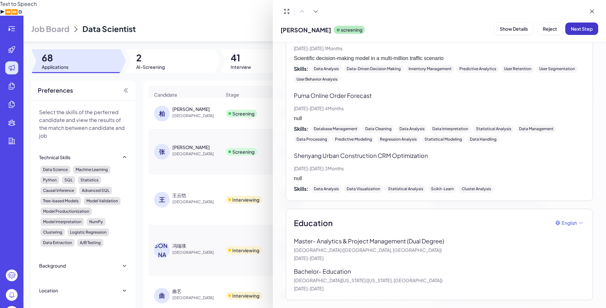
click at [579, 28] on span "Next Step" at bounding box center [582, 29] width 22 height 6
click at [531, 26] on span "Assign Interviewer" at bounding box center [544, 29] width 40 height 6
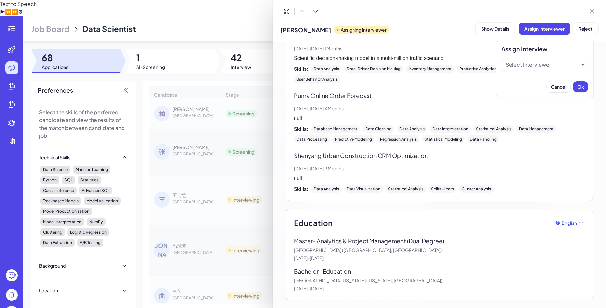
click at [526, 63] on div "Select Interviewer" at bounding box center [529, 65] width 46 height 8
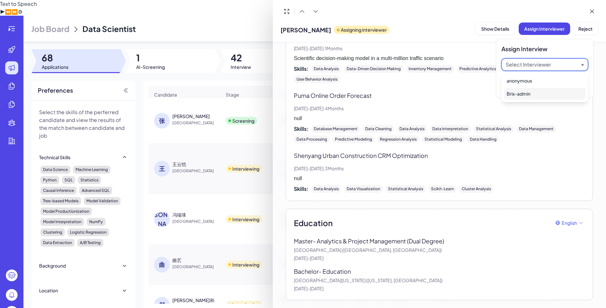
click at [519, 93] on div "Brix-admin" at bounding box center [544, 94] width 81 height 12
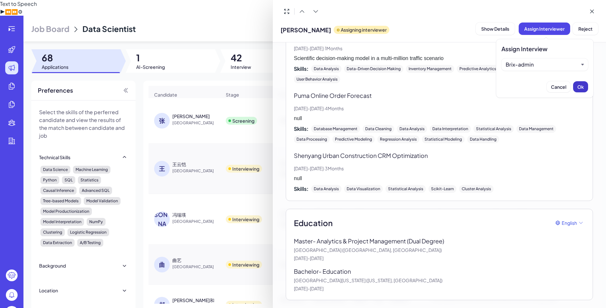
click at [580, 82] on button "Ok" at bounding box center [580, 86] width 15 height 11
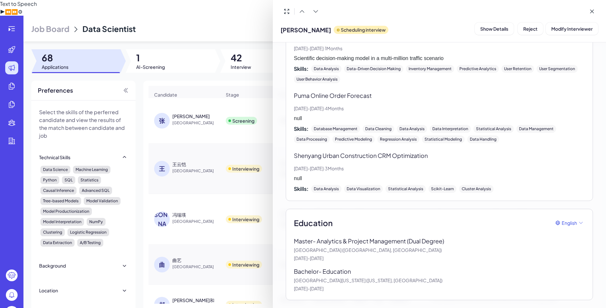
click at [199, 113] on div at bounding box center [303, 154] width 606 height 308
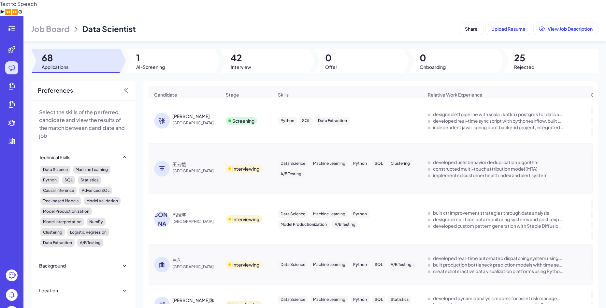
click at [200, 120] on span "[GEOGRAPHIC_DATA]" at bounding box center [196, 123] width 49 height 7
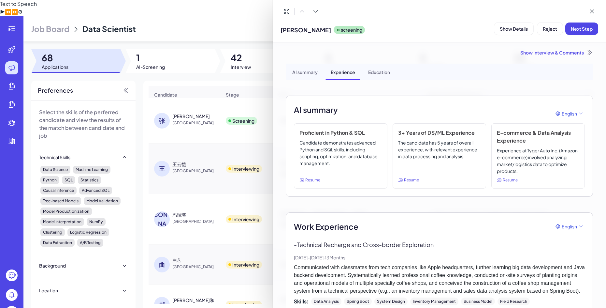
scroll to position [0, 0]
click at [301, 76] on div "AI summary" at bounding box center [305, 73] width 36 height 16
click at [352, 73] on div "Experience" at bounding box center [343, 73] width 35 height 16
click at [211, 112] on div at bounding box center [303, 154] width 606 height 308
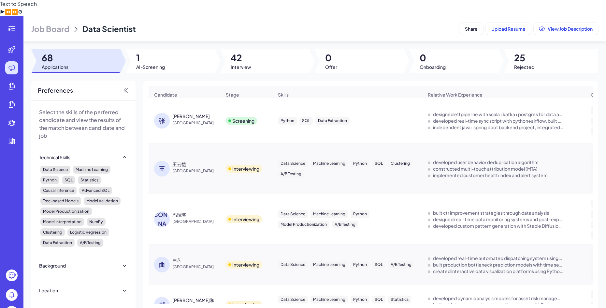
click at [194, 120] on span "[GEOGRAPHIC_DATA]" at bounding box center [196, 123] width 49 height 7
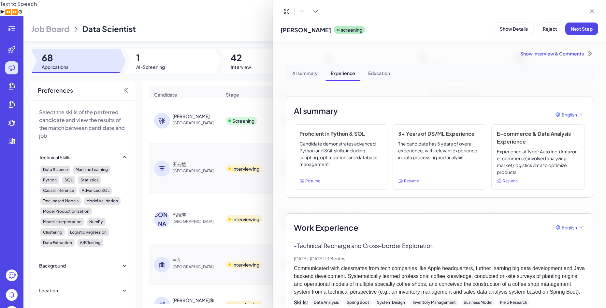
click at [444, 41] on div "[PERSON_NAME] screening Show Details Reject Next Step" at bounding box center [439, 21] width 333 height 42
click at [190, 99] on div at bounding box center [303, 154] width 606 height 308
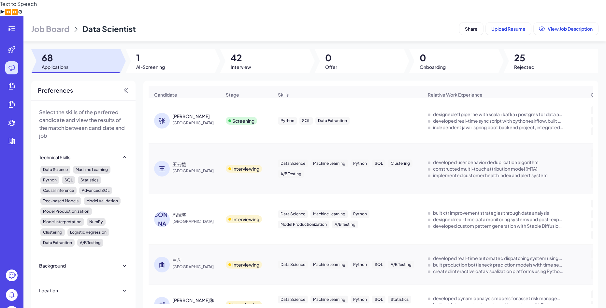
click at [193, 113] on div "[PERSON_NAME]" at bounding box center [196, 116] width 49 height 7
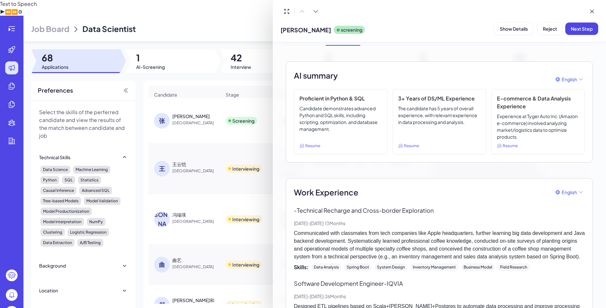
scroll to position [33, 0]
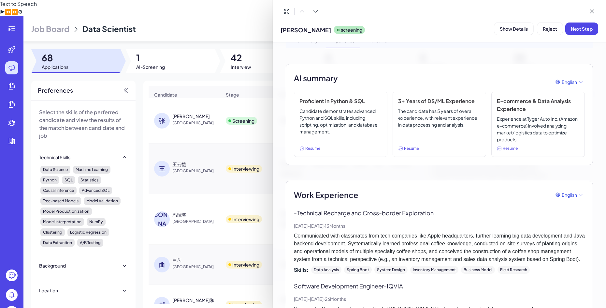
click at [443, 84] on div "AI summary English" at bounding box center [439, 82] width 291 height 20
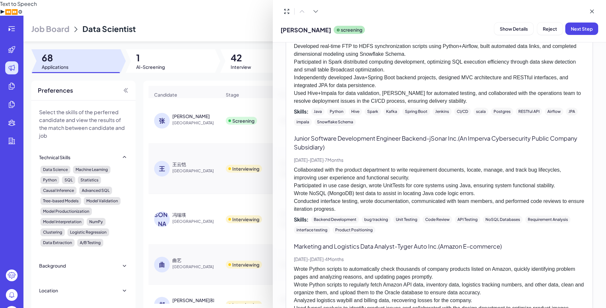
scroll to position [326, 0]
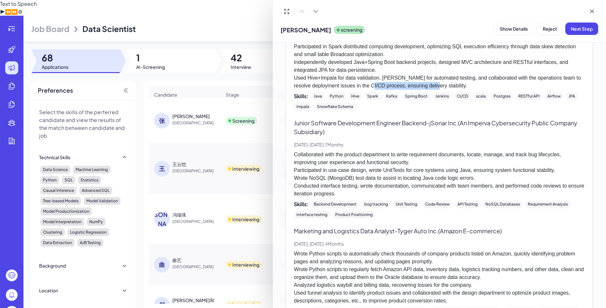
drag, startPoint x: 449, startPoint y: 87, endPoint x: 389, endPoint y: 84, distance: 60.0
click at [389, 84] on p "Designed ETL pipelines based on Scala+[PERSON_NAME]+Postgres to automate data p…" at bounding box center [439, 50] width 291 height 78
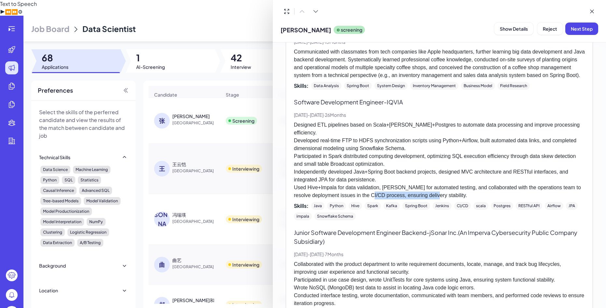
scroll to position [228, 0]
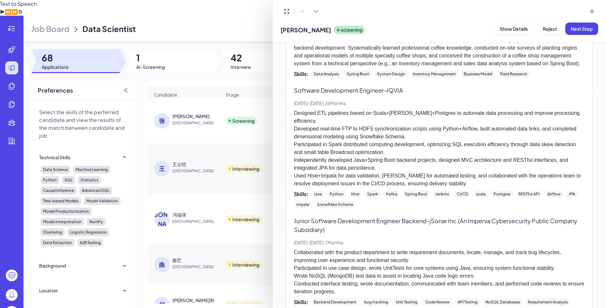
click at [455, 67] on p "Communicated with classmates from tech companies like Apple headquarters, furth…" at bounding box center [439, 51] width 291 height 31
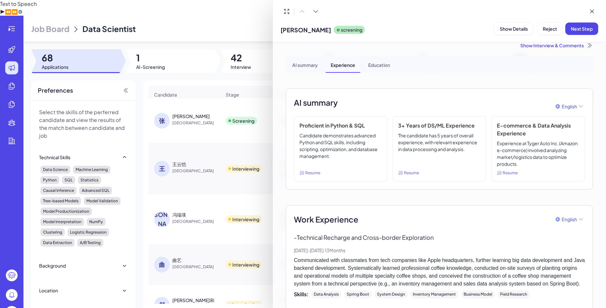
scroll to position [0, 0]
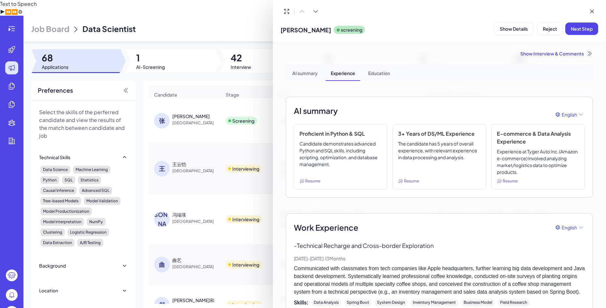
click at [419, 54] on div "Show Interview & Comments" at bounding box center [439, 53] width 307 height 7
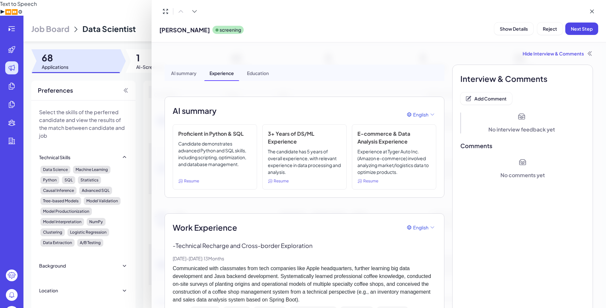
click at [419, 54] on div "Hide Interview & Comments" at bounding box center [379, 53] width 428 height 7
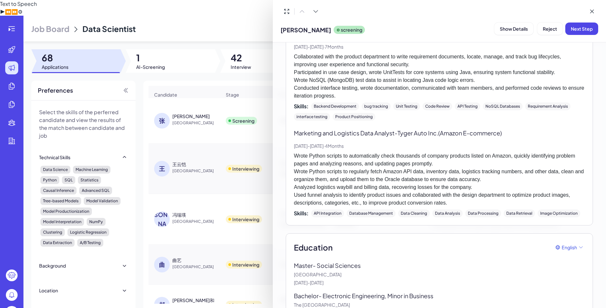
scroll to position [448, 0]
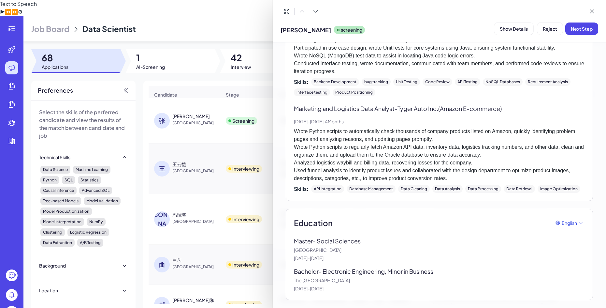
click at [416, 95] on div "Skills: Backend Development bug tracking Unit Testing Code Review API Testing N…" at bounding box center [439, 87] width 291 height 18
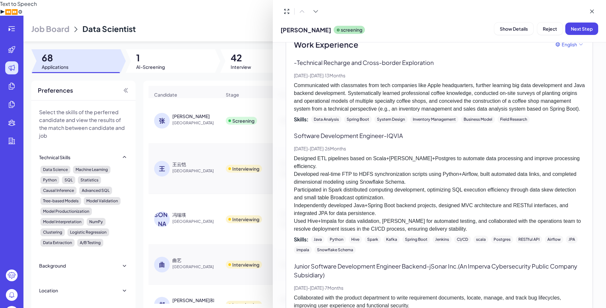
scroll to position [155, 0]
